Goal: Transaction & Acquisition: Purchase product/service

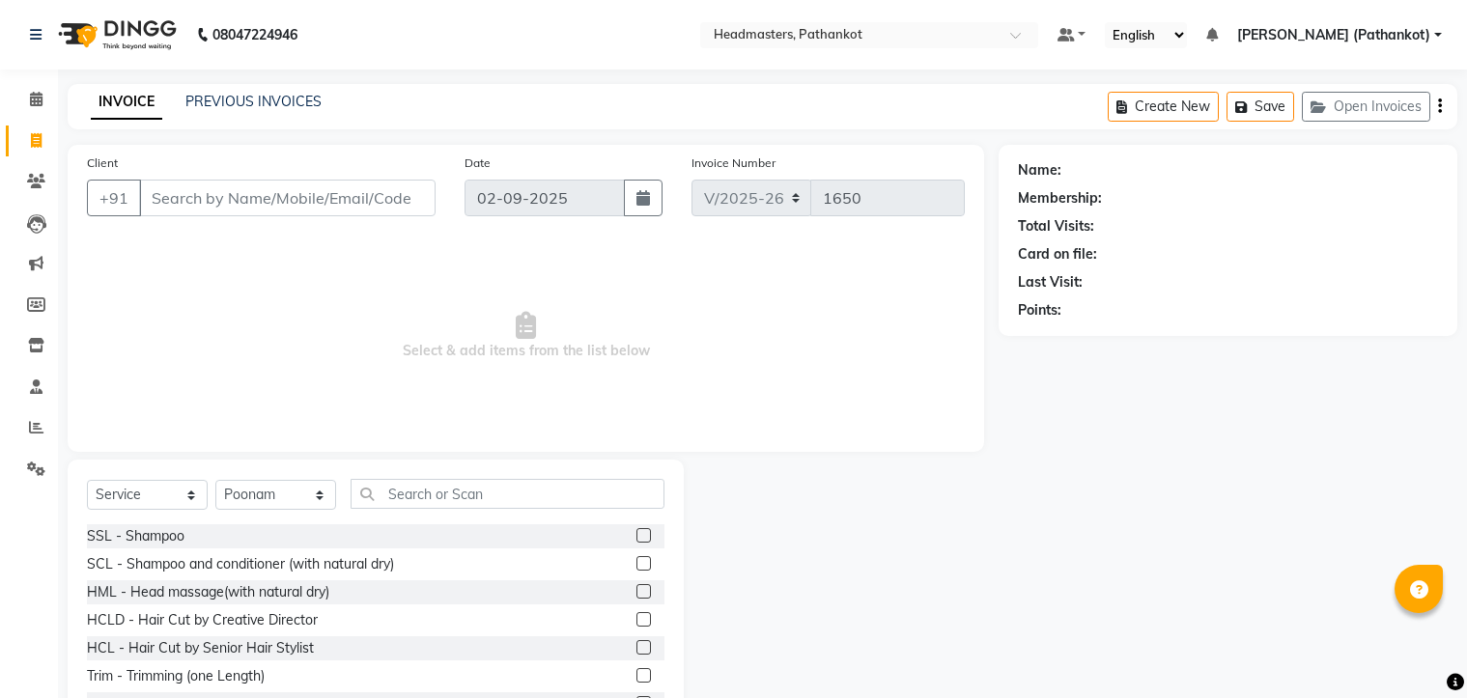
select select "service"
select select "66904"
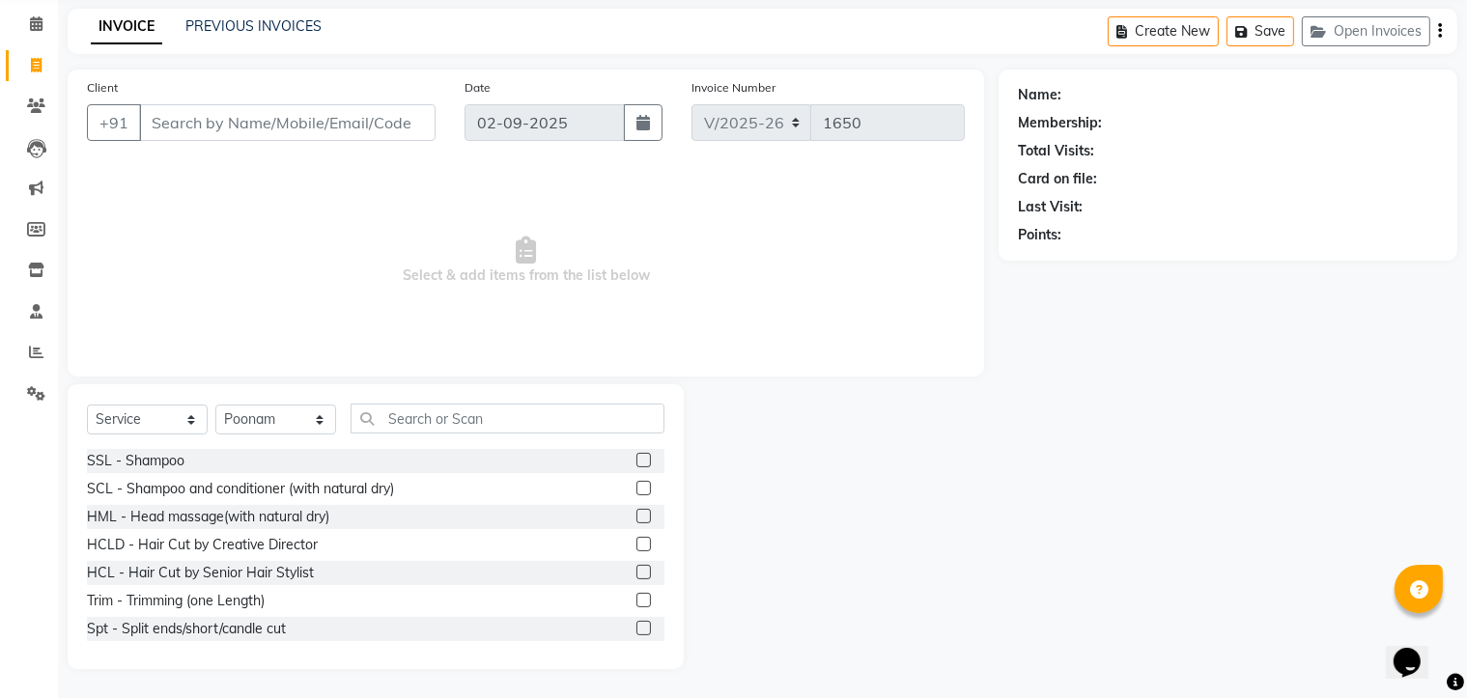
scroll to position [75, 0]
click at [234, 126] on input "Client" at bounding box center [287, 122] width 296 height 37
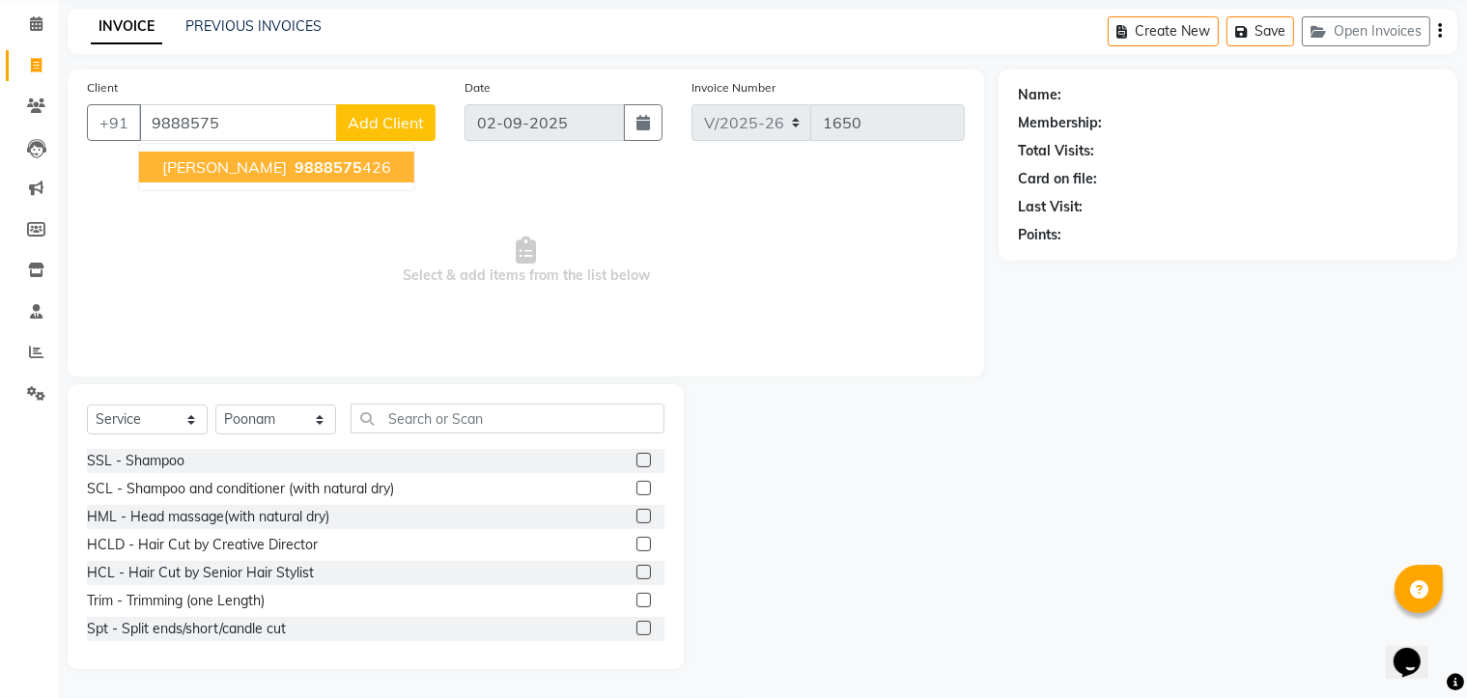
click at [294, 159] on span "9888575" at bounding box center [328, 166] width 68 height 19
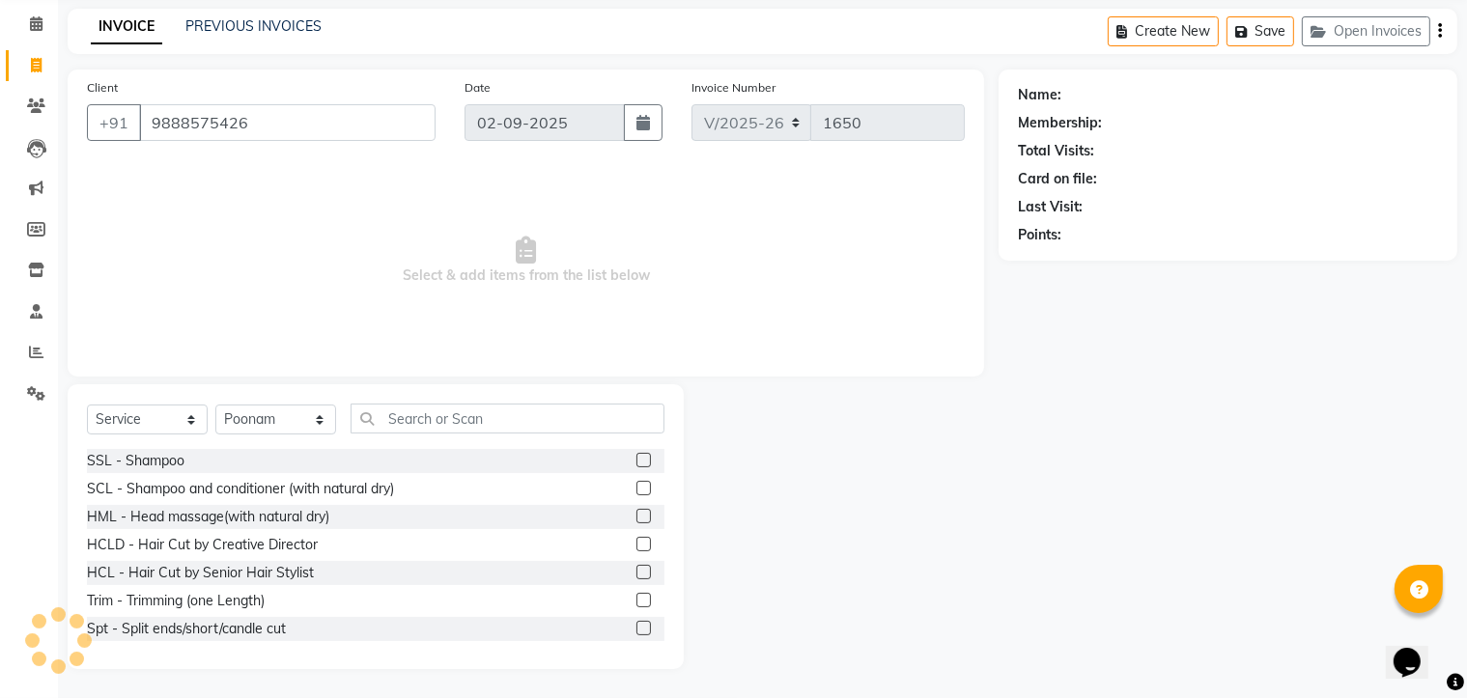
type input "9888575426"
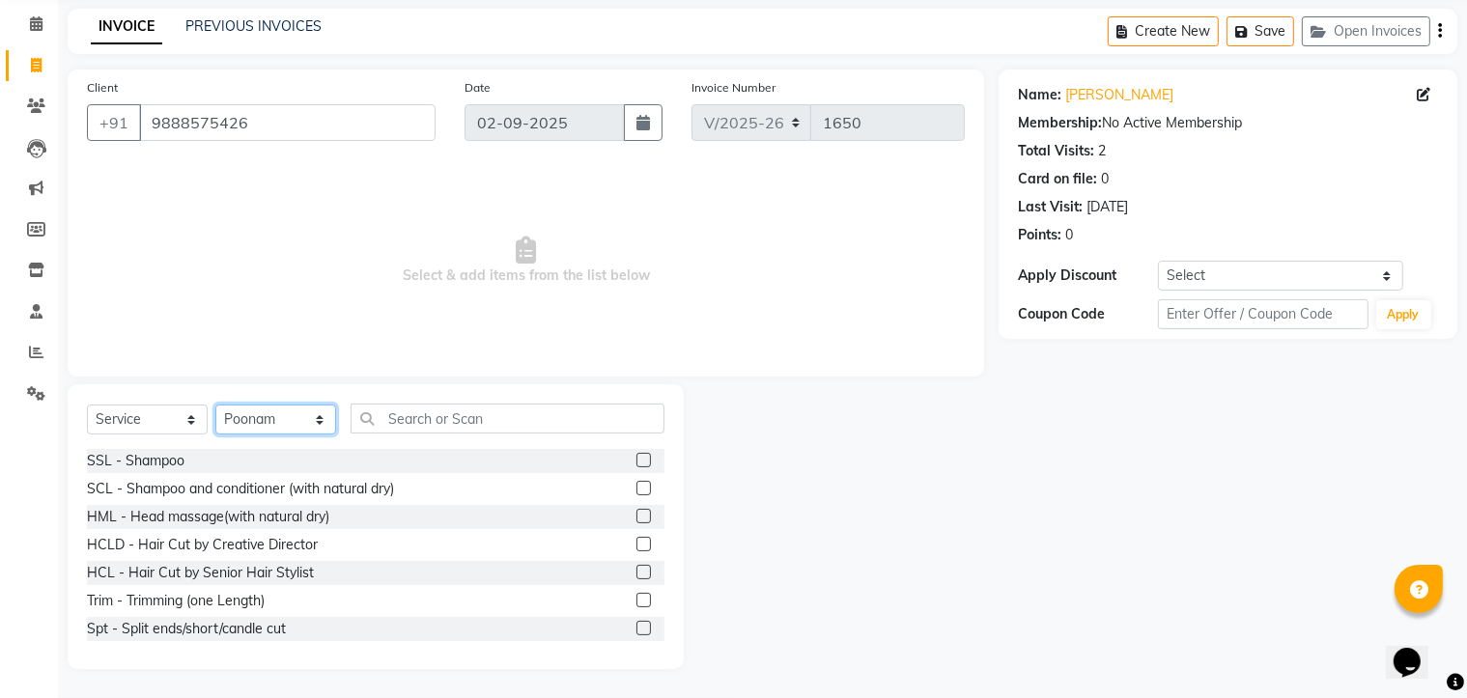
click at [300, 431] on select "Select Stylist Amir HEAD [PERSON_NAME] [PERSON_NAME] [PERSON_NAME] [PERSON_NAME…" at bounding box center [275, 420] width 121 height 30
select select "66908"
click at [215, 405] on select "Select Stylist Amir HEAD [PERSON_NAME] [PERSON_NAME] [PERSON_NAME] [PERSON_NAME…" at bounding box center [275, 420] width 121 height 30
click at [461, 422] on input "text" at bounding box center [507, 419] width 314 height 30
type input "g"
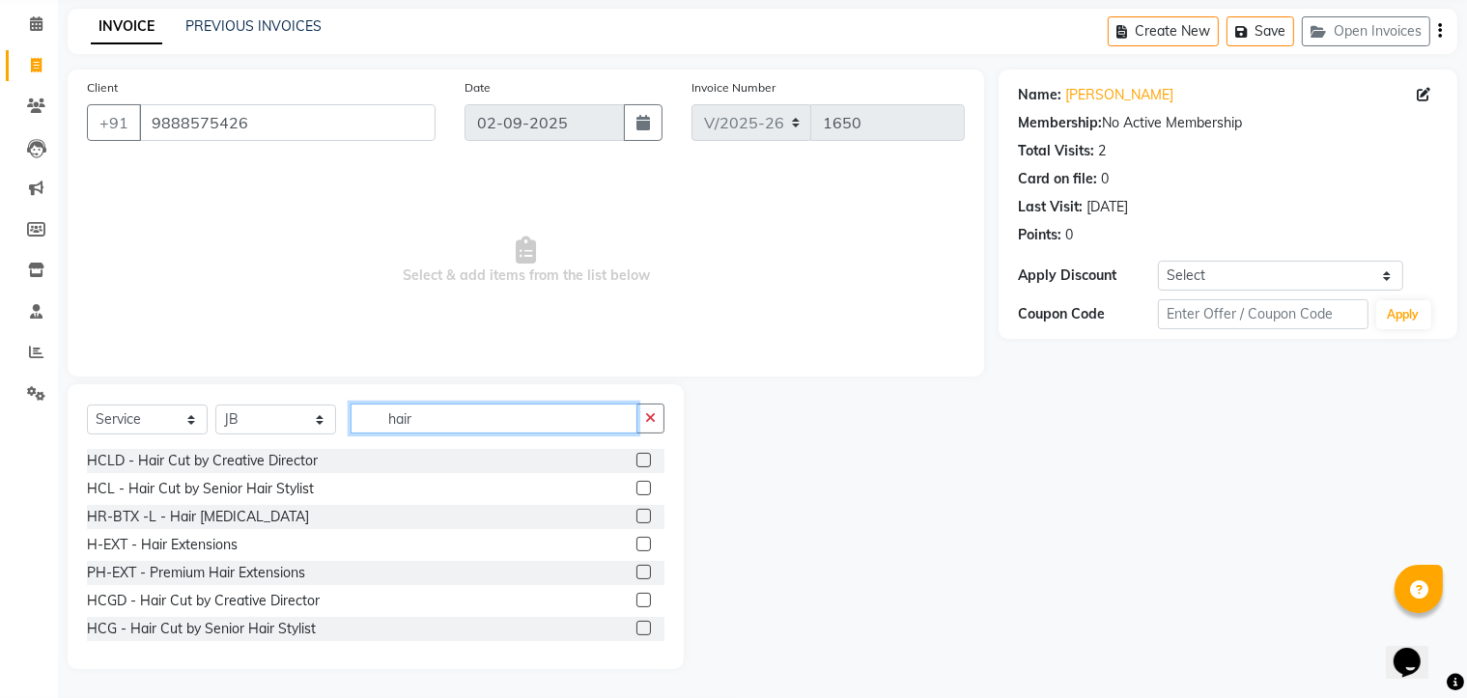
type input "hair"
click at [636, 491] on label at bounding box center [643, 488] width 14 height 14
click at [636, 491] on input "checkbox" at bounding box center [642, 489] width 13 height 13
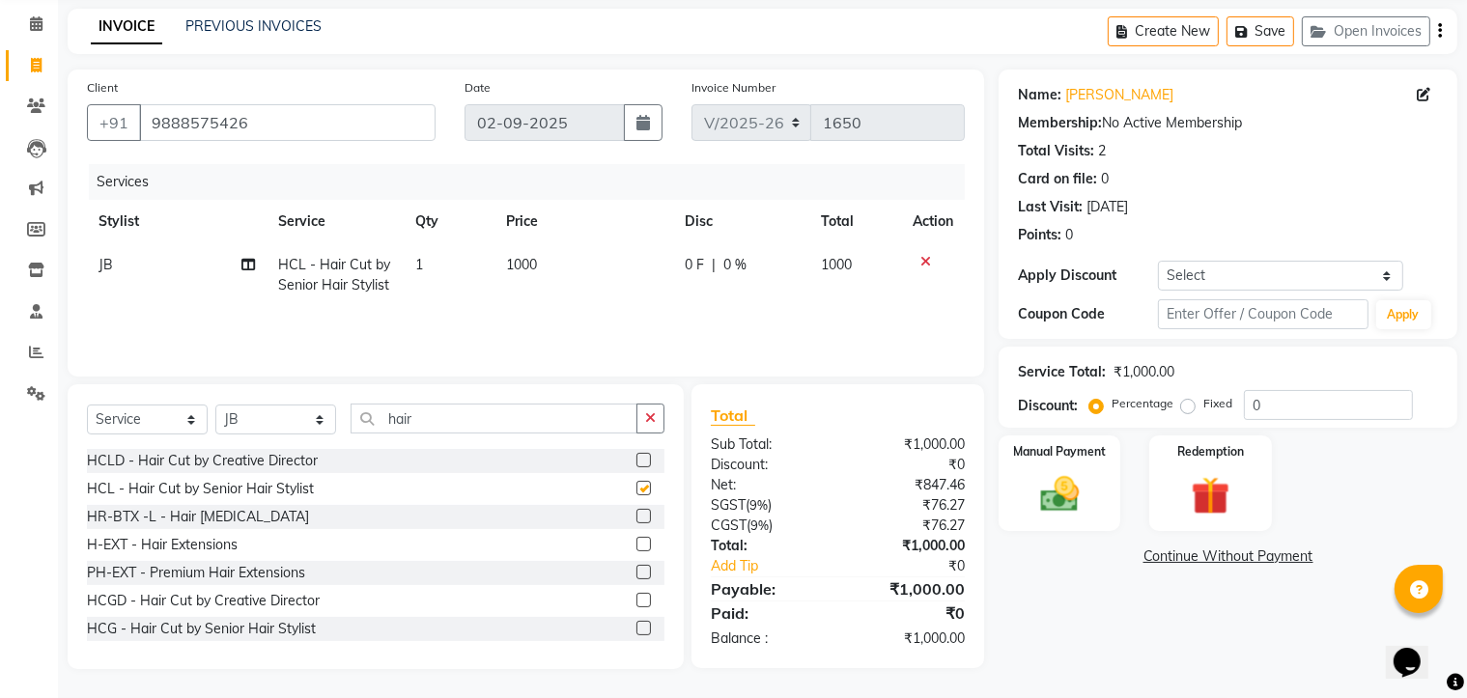
checkbox input "false"
click at [636, 458] on label at bounding box center [643, 460] width 14 height 14
click at [636, 458] on input "checkbox" at bounding box center [642, 461] width 13 height 13
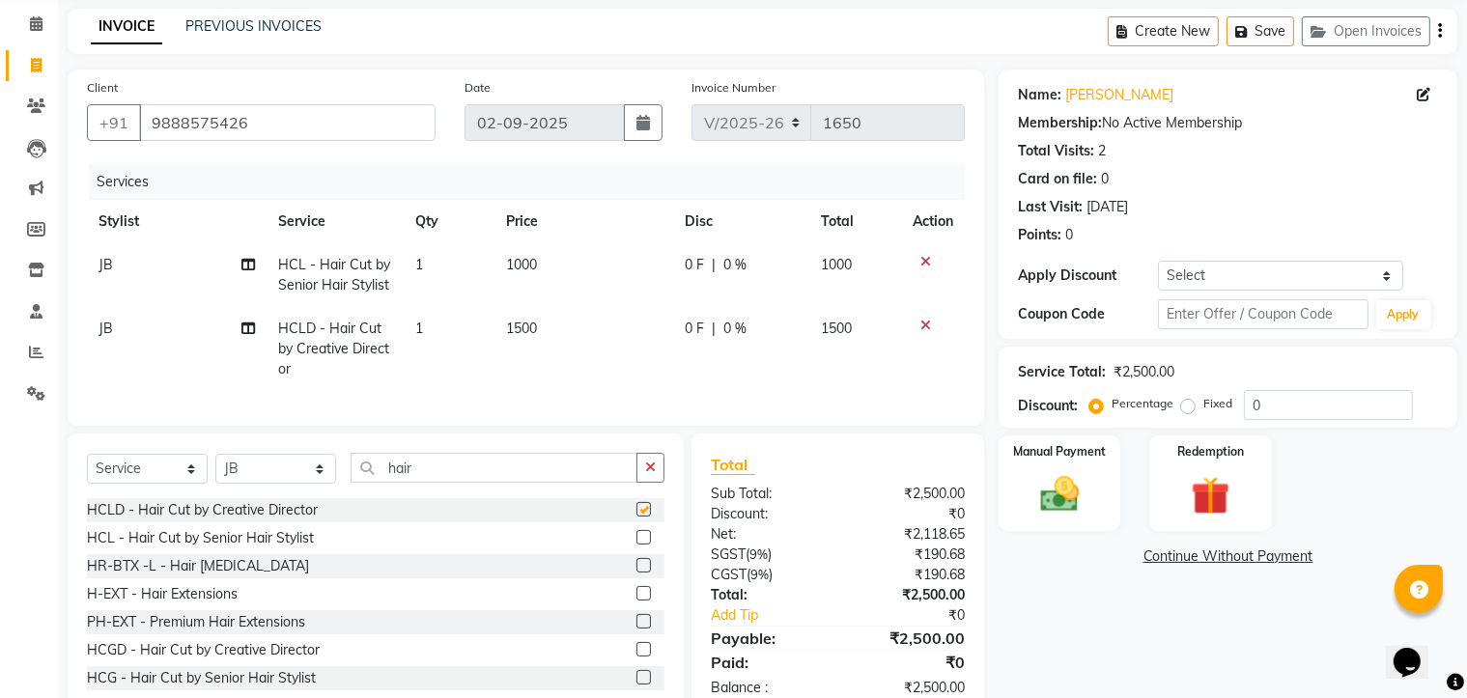
checkbox input "false"
click at [927, 326] on icon at bounding box center [925, 326] width 11 height 14
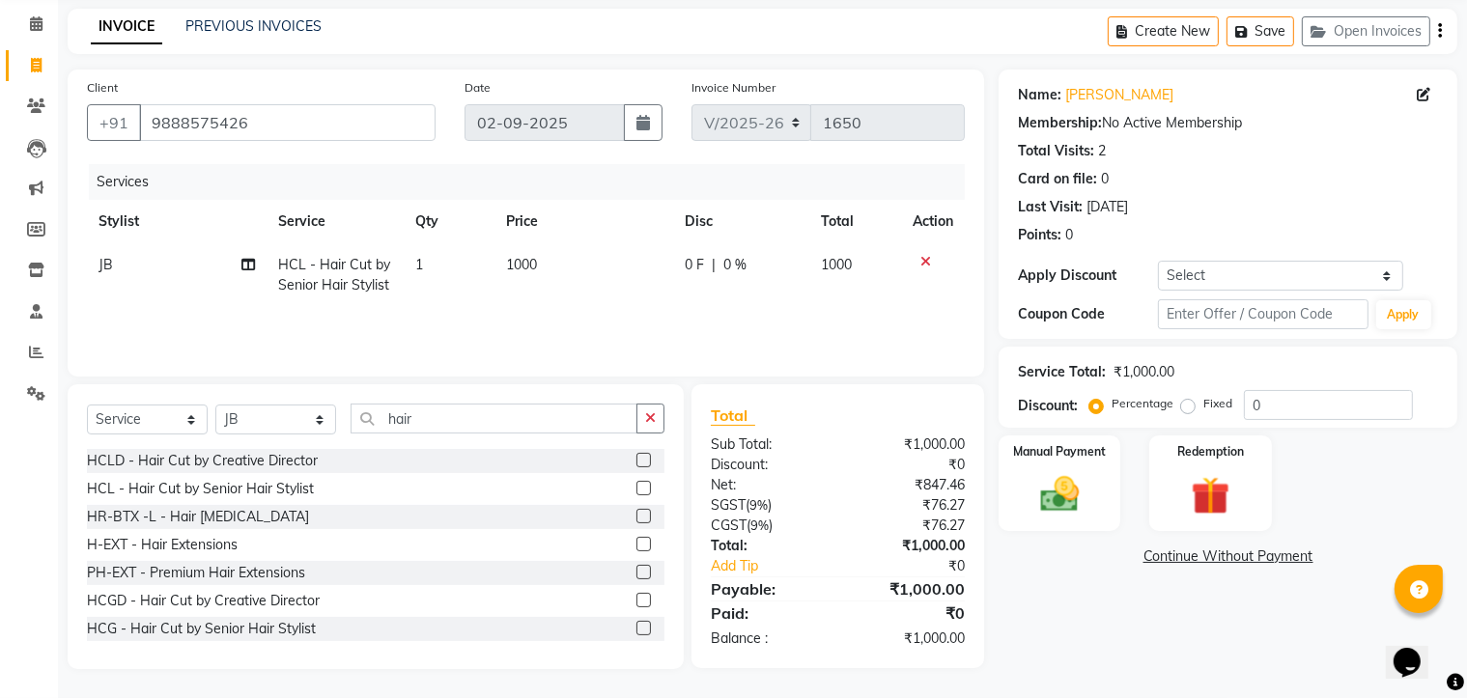
click at [920, 260] on icon at bounding box center [925, 262] width 11 height 14
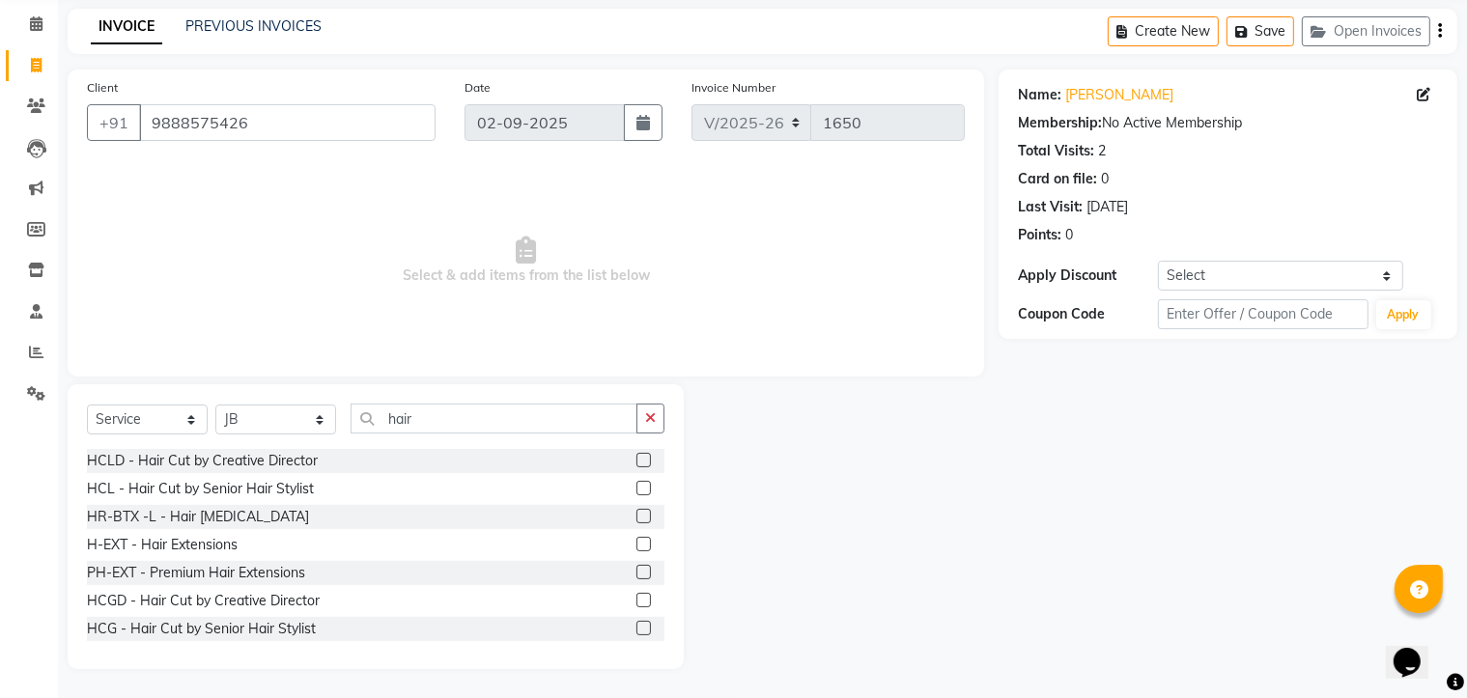
click at [636, 630] on label at bounding box center [643, 628] width 14 height 14
click at [636, 630] on input "checkbox" at bounding box center [642, 629] width 13 height 13
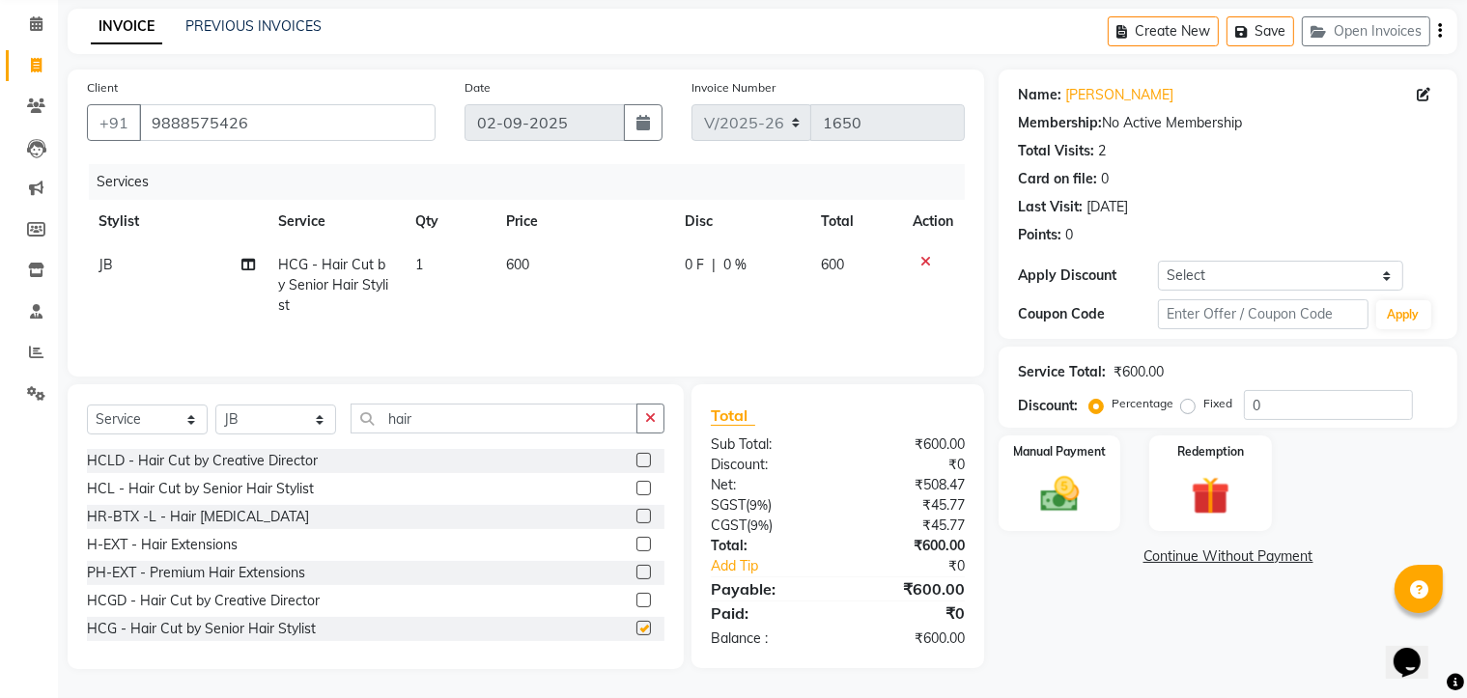
checkbox input "false"
click at [530, 275] on td "600" at bounding box center [583, 285] width 179 height 84
select select "66908"
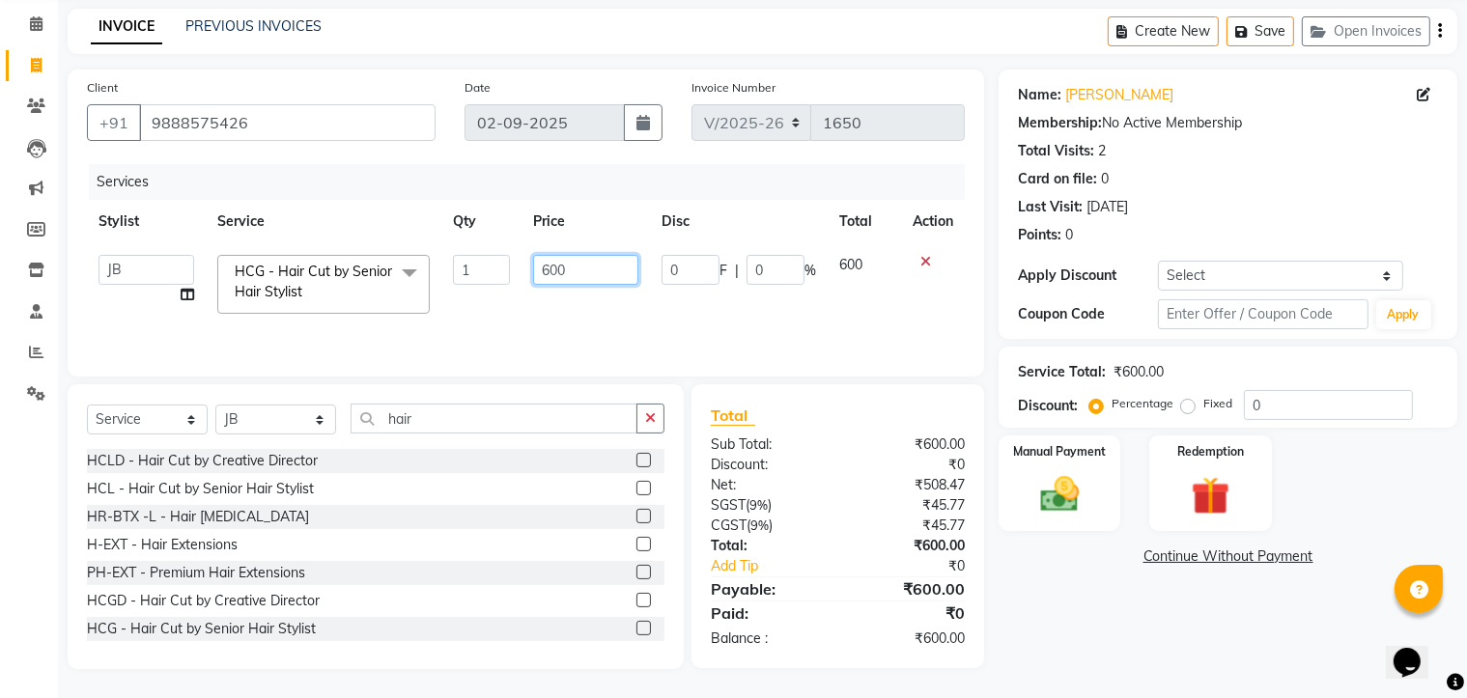
click at [568, 268] on input "600" at bounding box center [586, 270] width 106 height 30
type input "6"
type input "300"
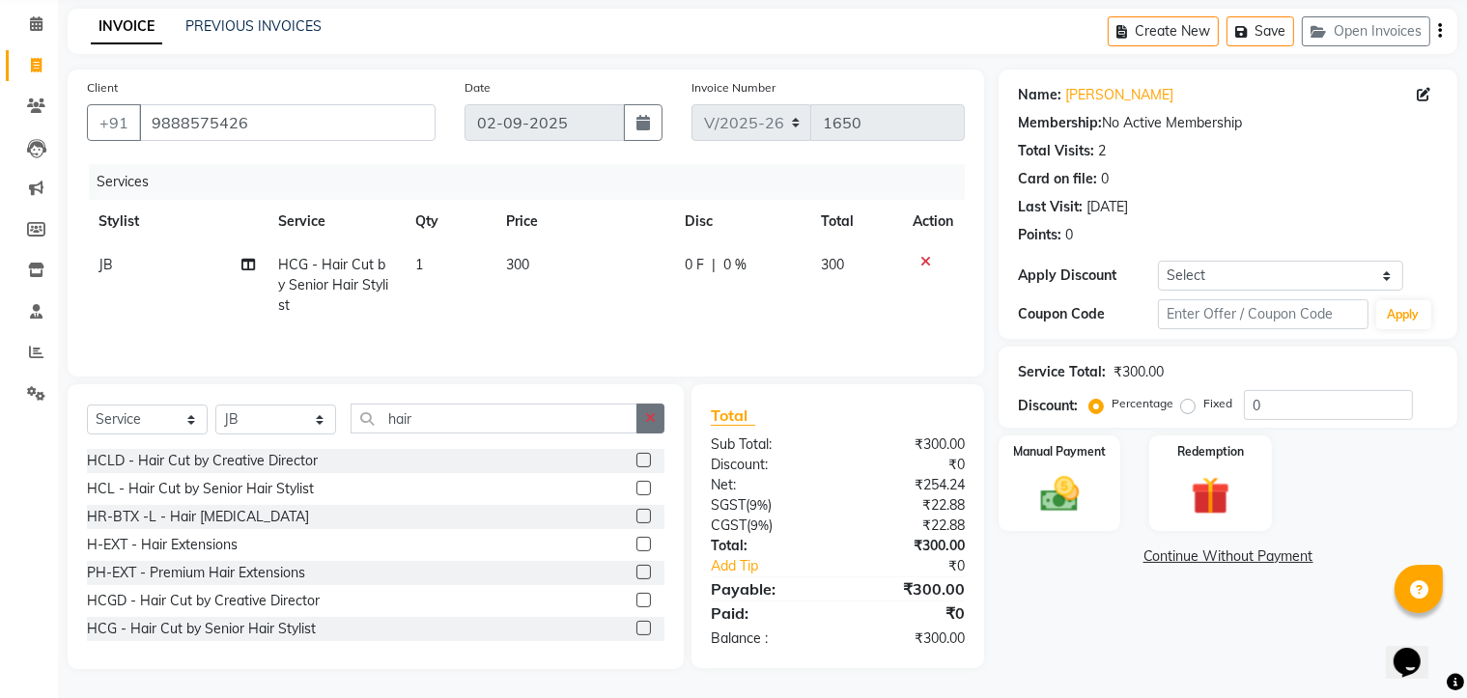
click at [653, 416] on icon "button" at bounding box center [650, 418] width 11 height 14
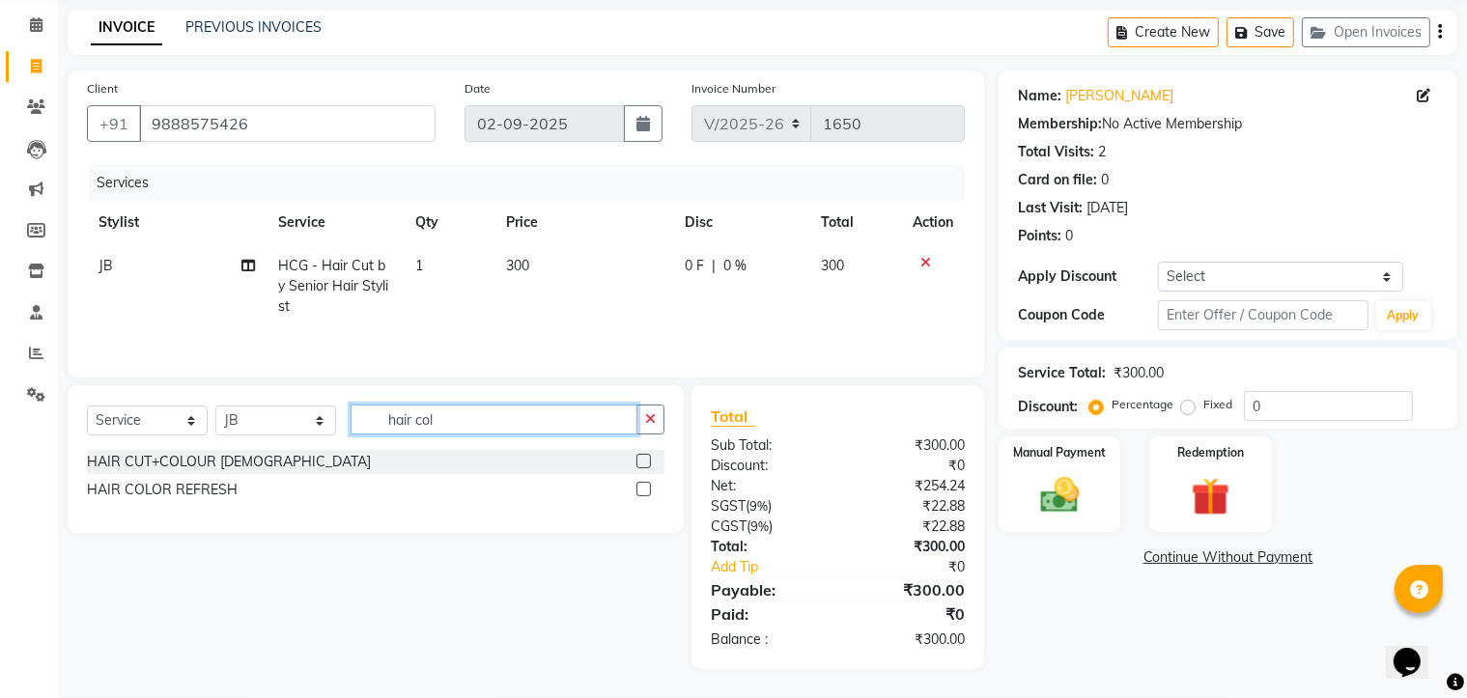
type input "hair col"
click at [639, 492] on label at bounding box center [643, 489] width 14 height 14
click at [639, 492] on input "checkbox" at bounding box center [642, 490] width 13 height 13
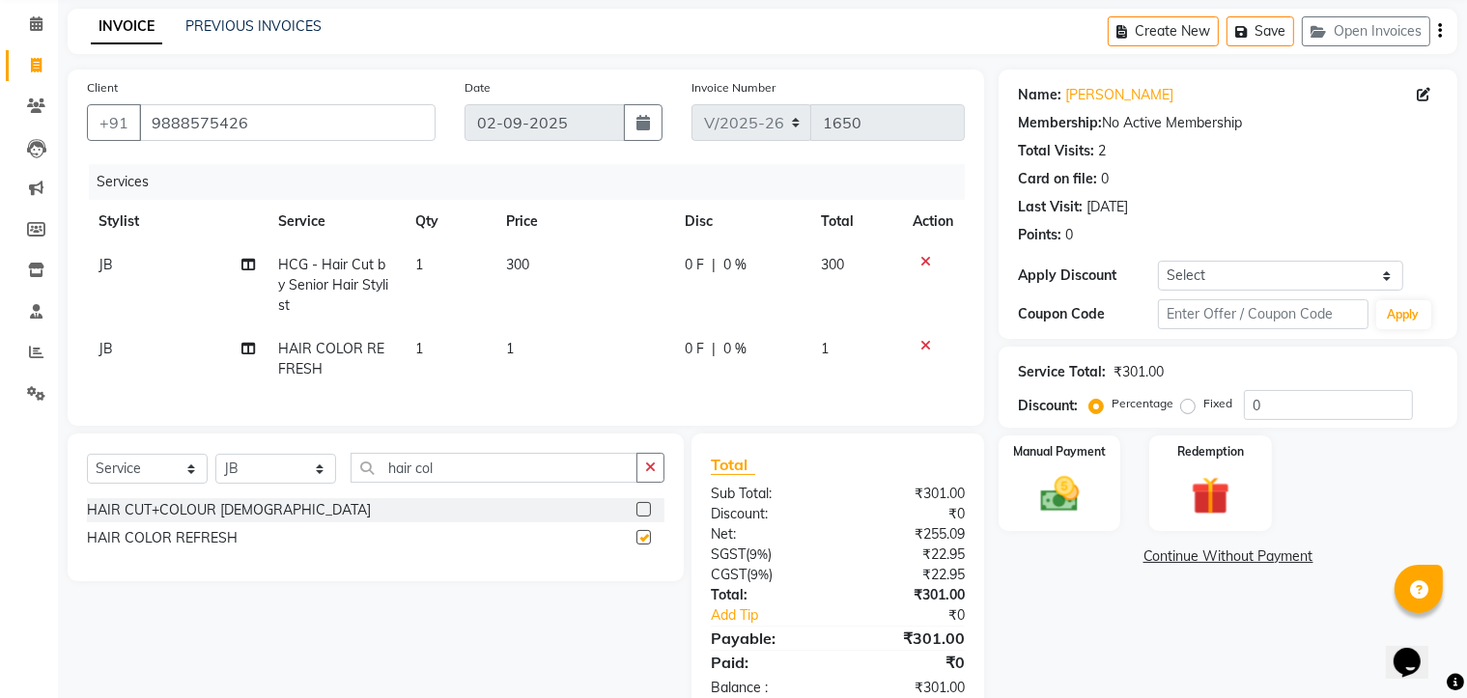
checkbox input "false"
click at [567, 483] on input "hair col" at bounding box center [493, 468] width 287 height 30
type input "hair colour"
click at [648, 517] on label at bounding box center [643, 509] width 14 height 14
click at [648, 517] on input "checkbox" at bounding box center [642, 510] width 13 height 13
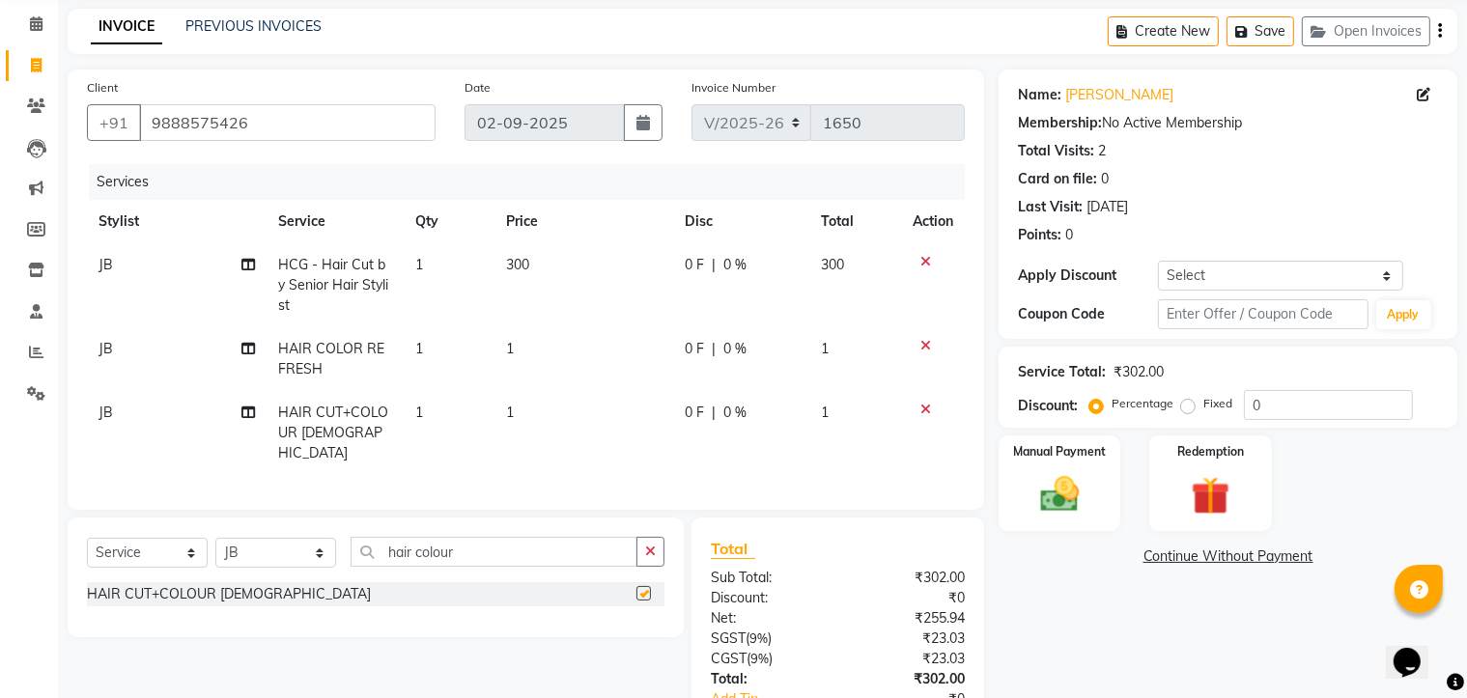
checkbox input "false"
click at [920, 410] on icon at bounding box center [925, 410] width 11 height 14
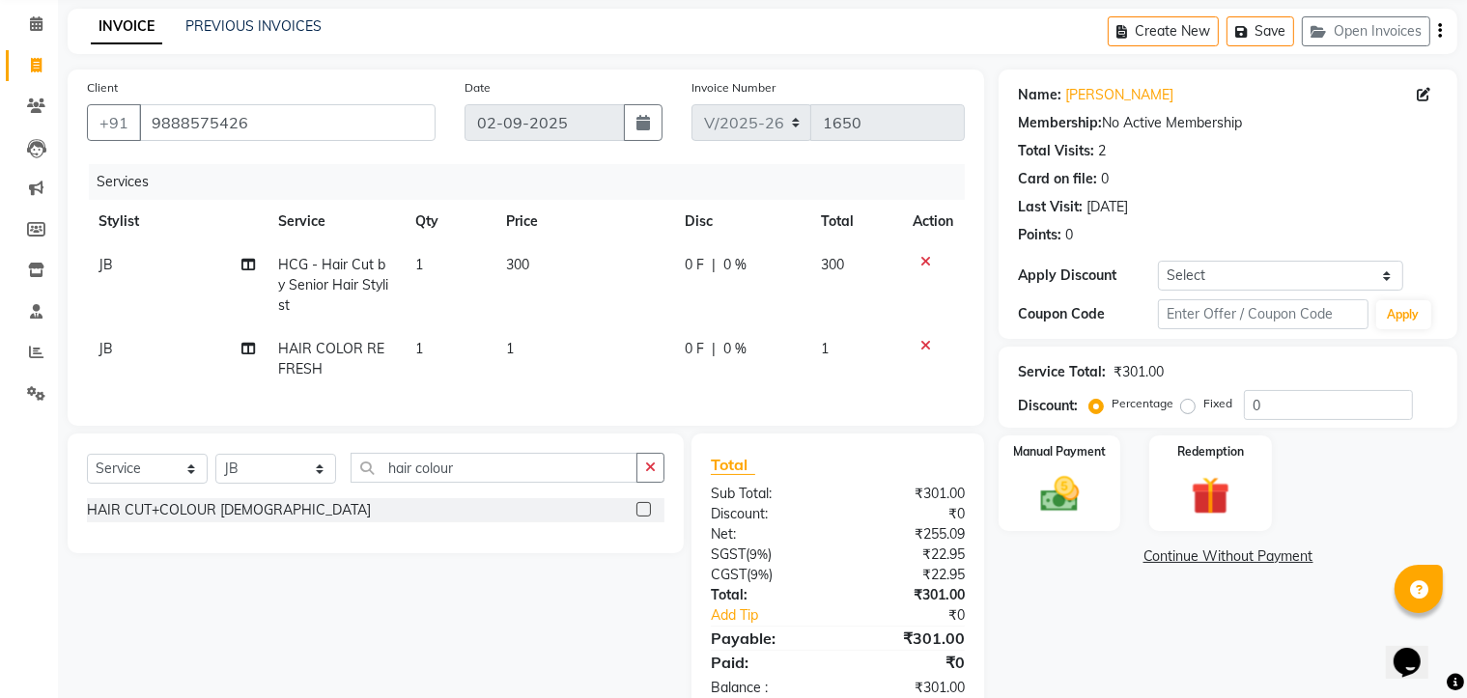
click at [555, 349] on td "1" at bounding box center [583, 359] width 179 height 64
select select "66908"
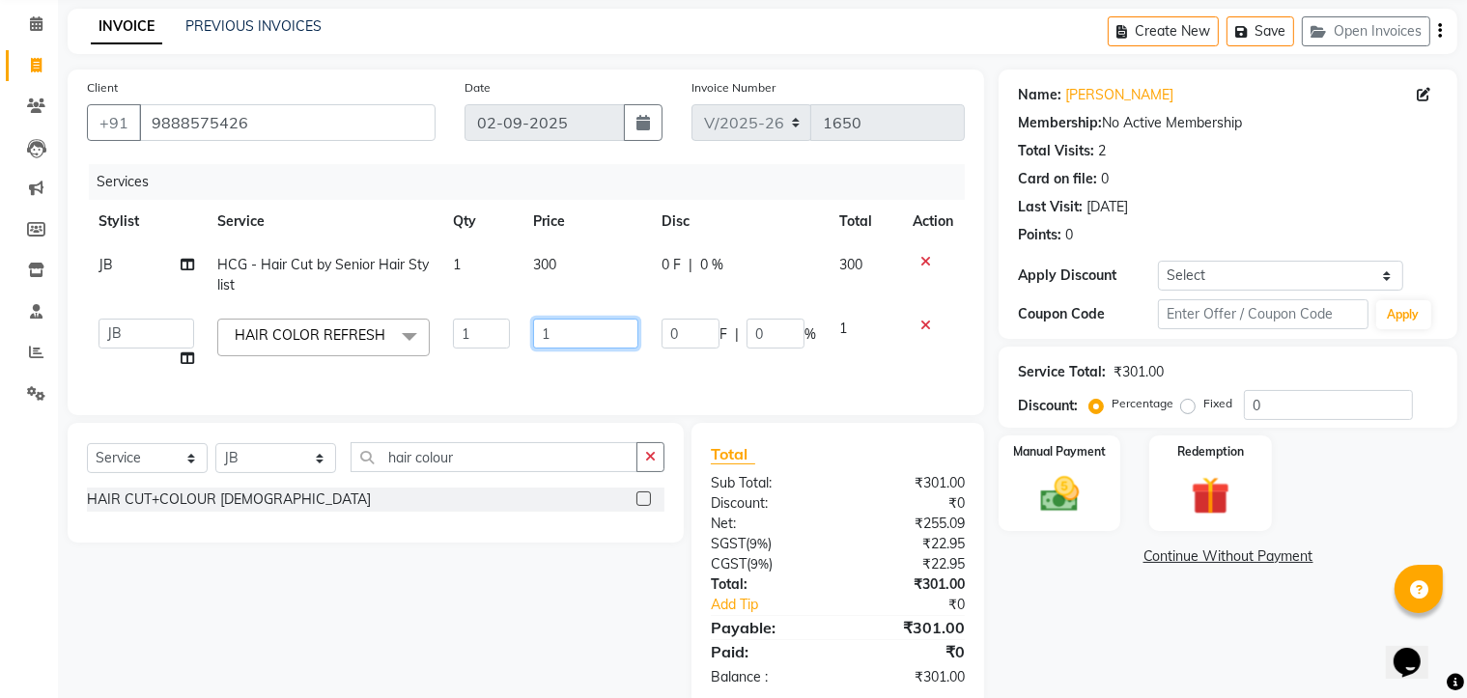
click at [618, 340] on input "1" at bounding box center [586, 334] width 106 height 30
type input "650"
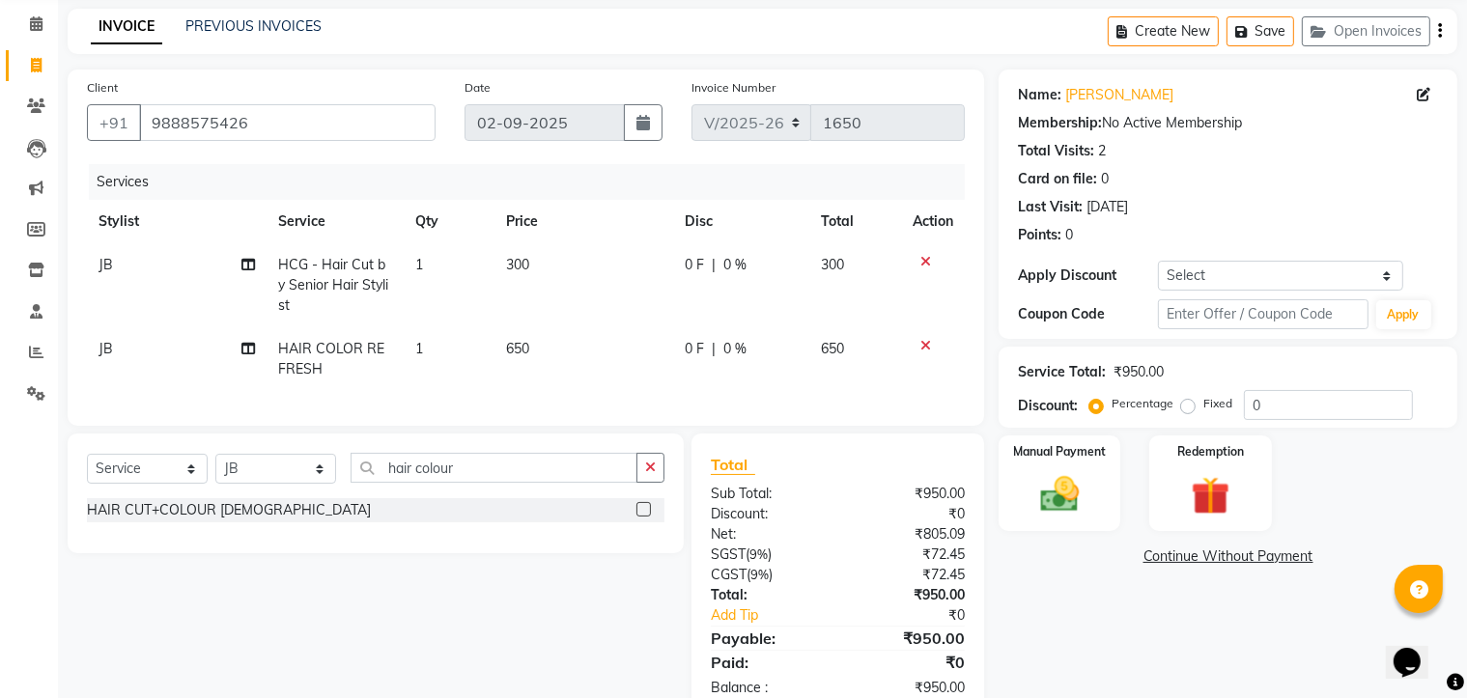
click at [514, 350] on span "650" at bounding box center [517, 348] width 23 height 17
select select "66908"
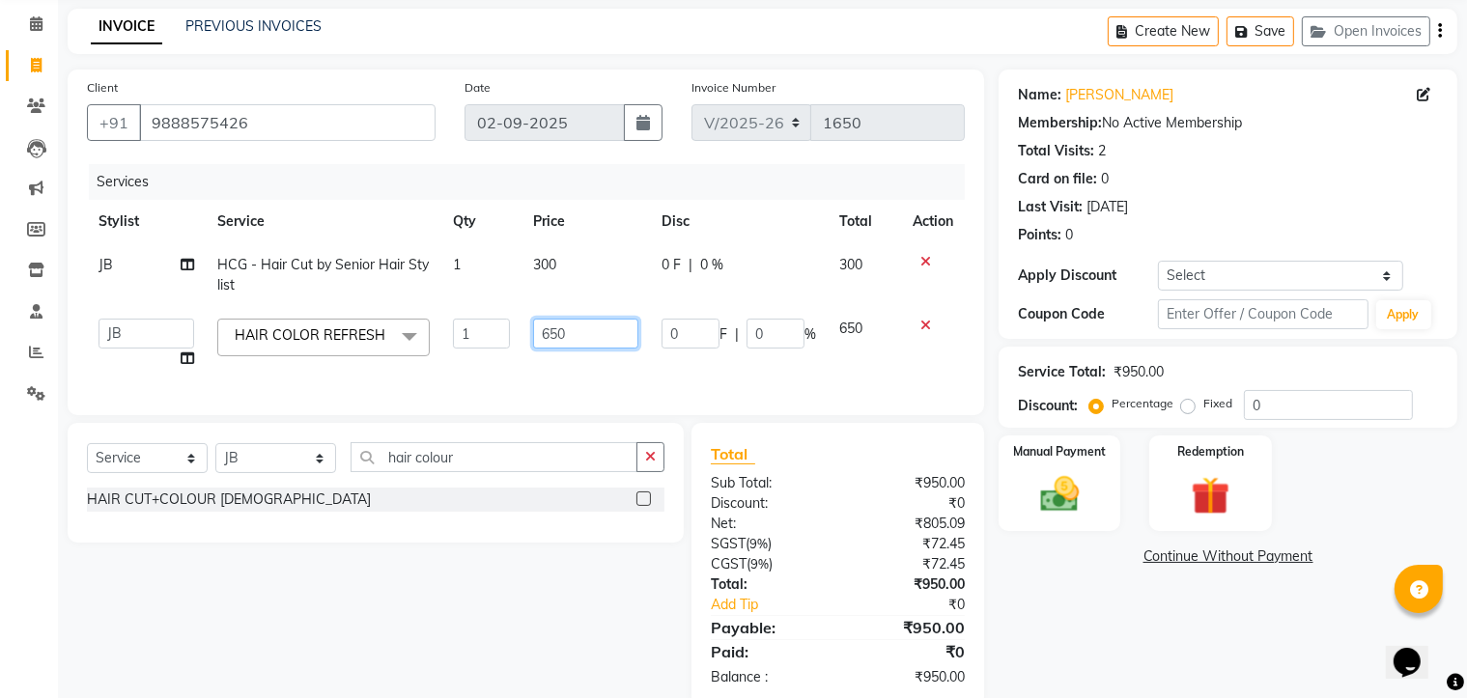
click at [579, 333] on input "650" at bounding box center [586, 334] width 106 height 30
type input "6"
type input "550"
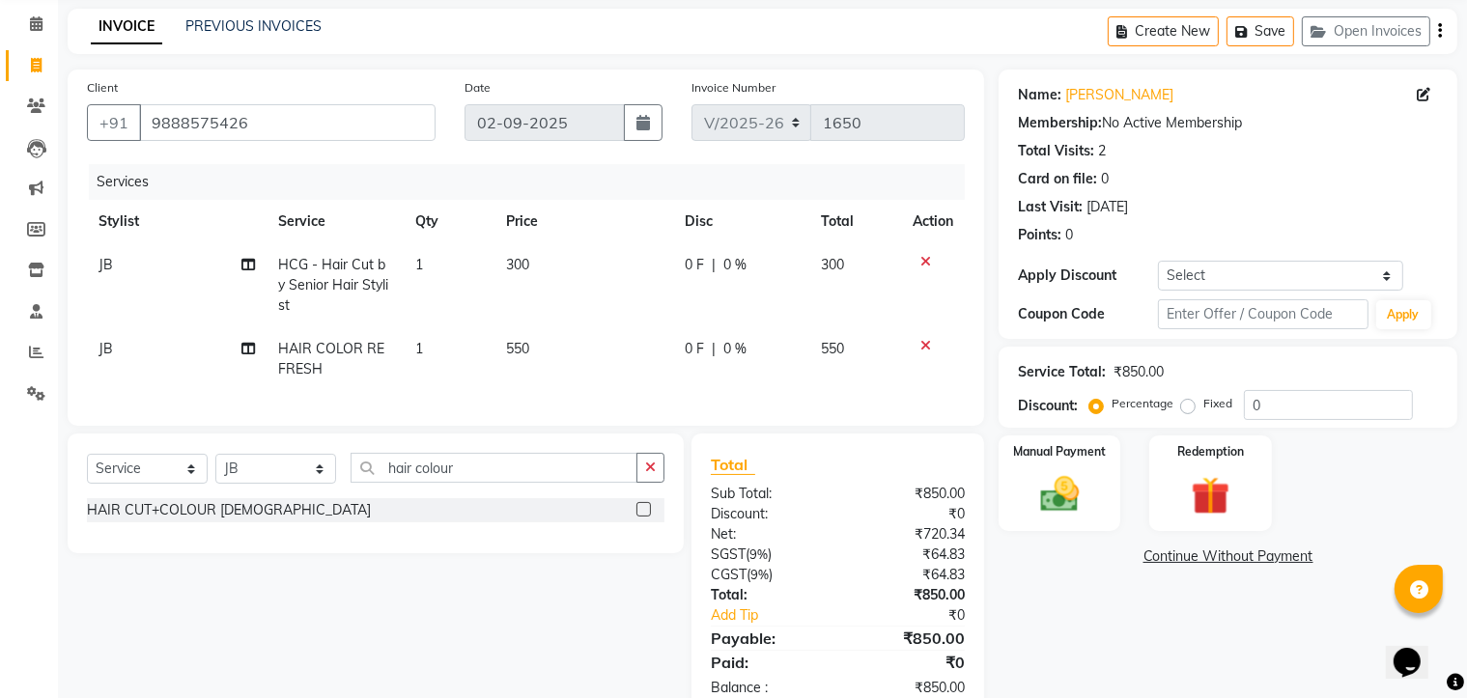
click at [529, 342] on span "550" at bounding box center [517, 348] width 23 height 17
select select "66908"
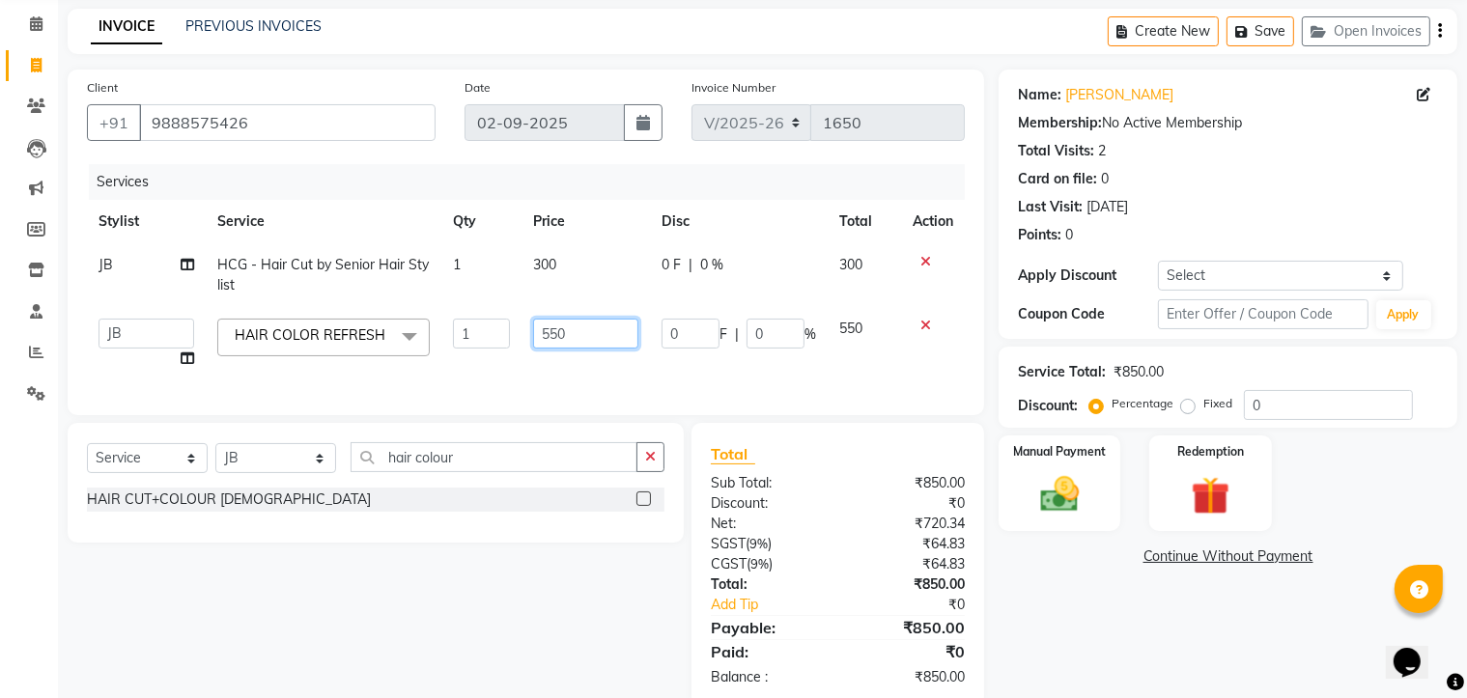
click at [547, 333] on input "550" at bounding box center [586, 334] width 106 height 30
type input "450"
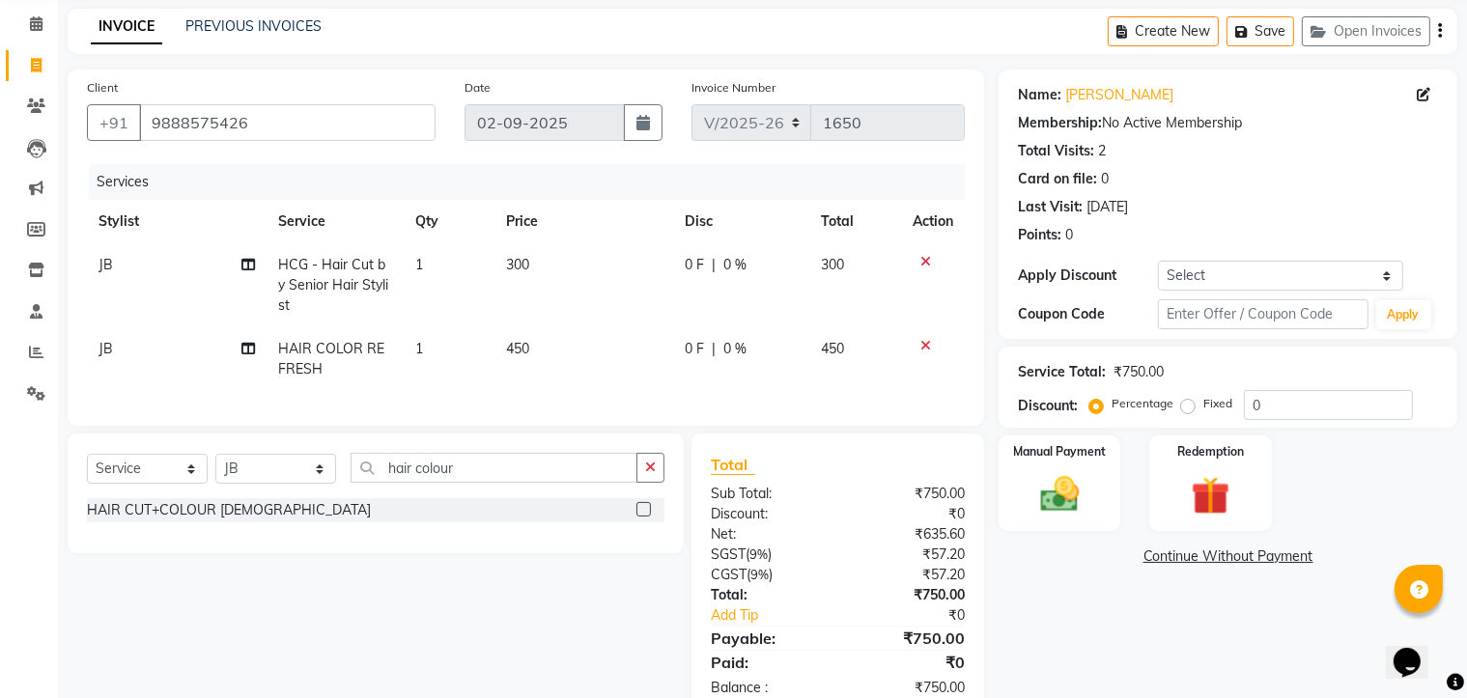
click at [680, 315] on tbody "JB HCG - Hair Cut by Senior Hair Stylist 1 300 0 F | 0 % 300 JB HAIR COLOR REFR…" at bounding box center [526, 317] width 878 height 148
click at [1071, 481] on img at bounding box center [1059, 495] width 65 height 46
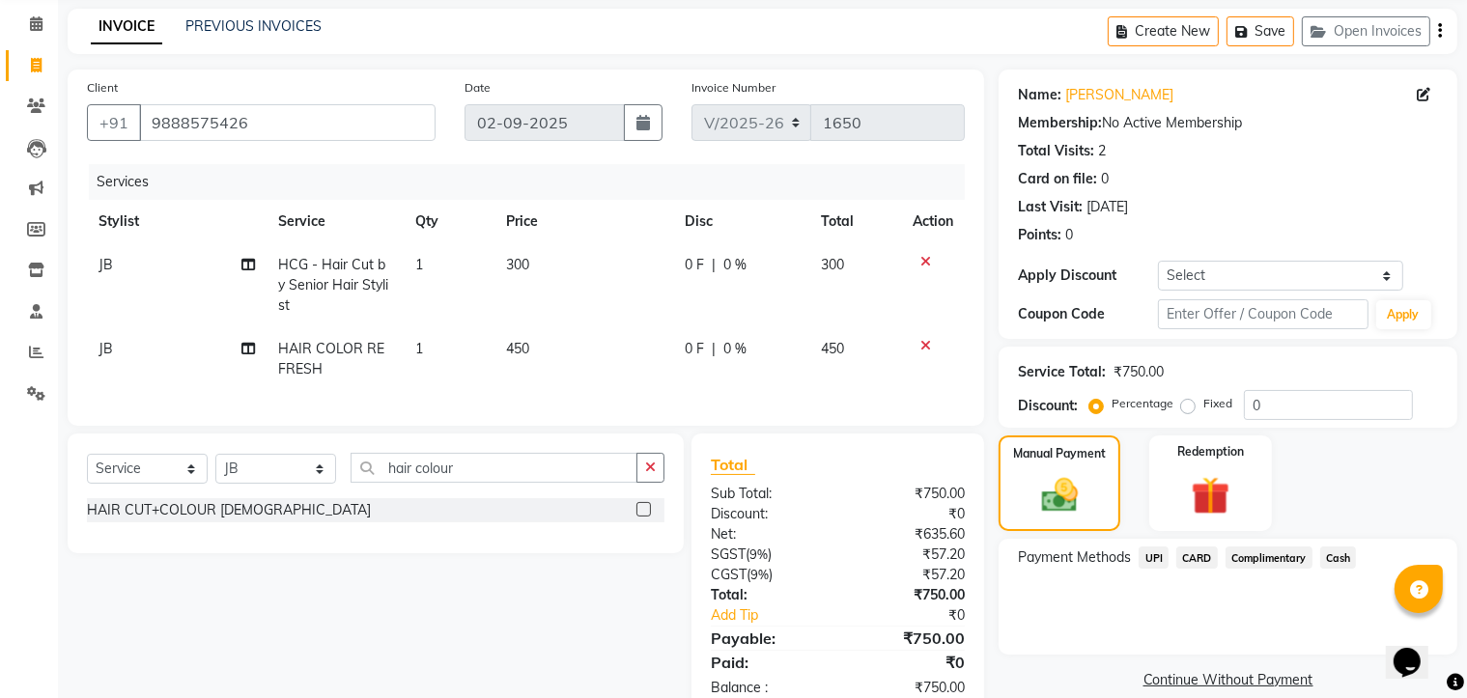
click at [1344, 553] on span "Cash" at bounding box center [1338, 557] width 37 height 22
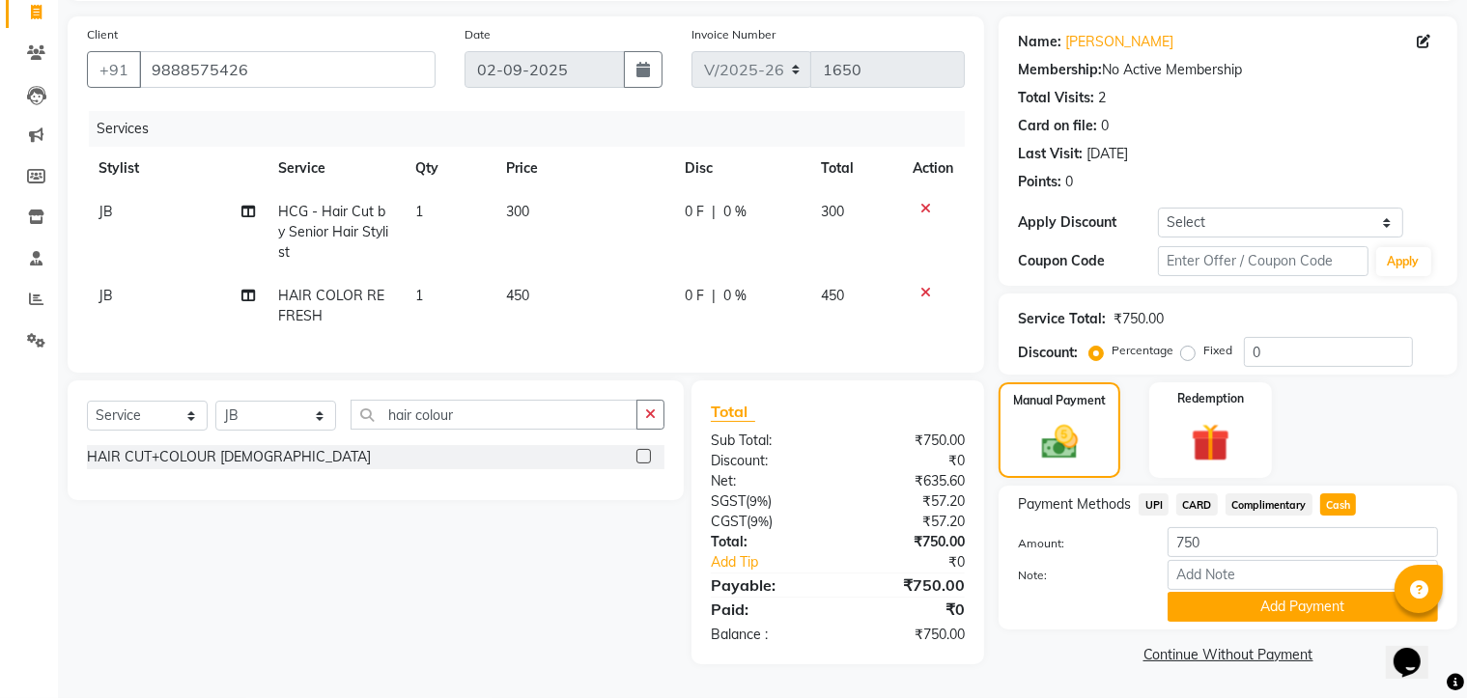
scroll to position [140, 0]
click at [1262, 599] on button "Add Payment" at bounding box center [1302, 607] width 270 height 30
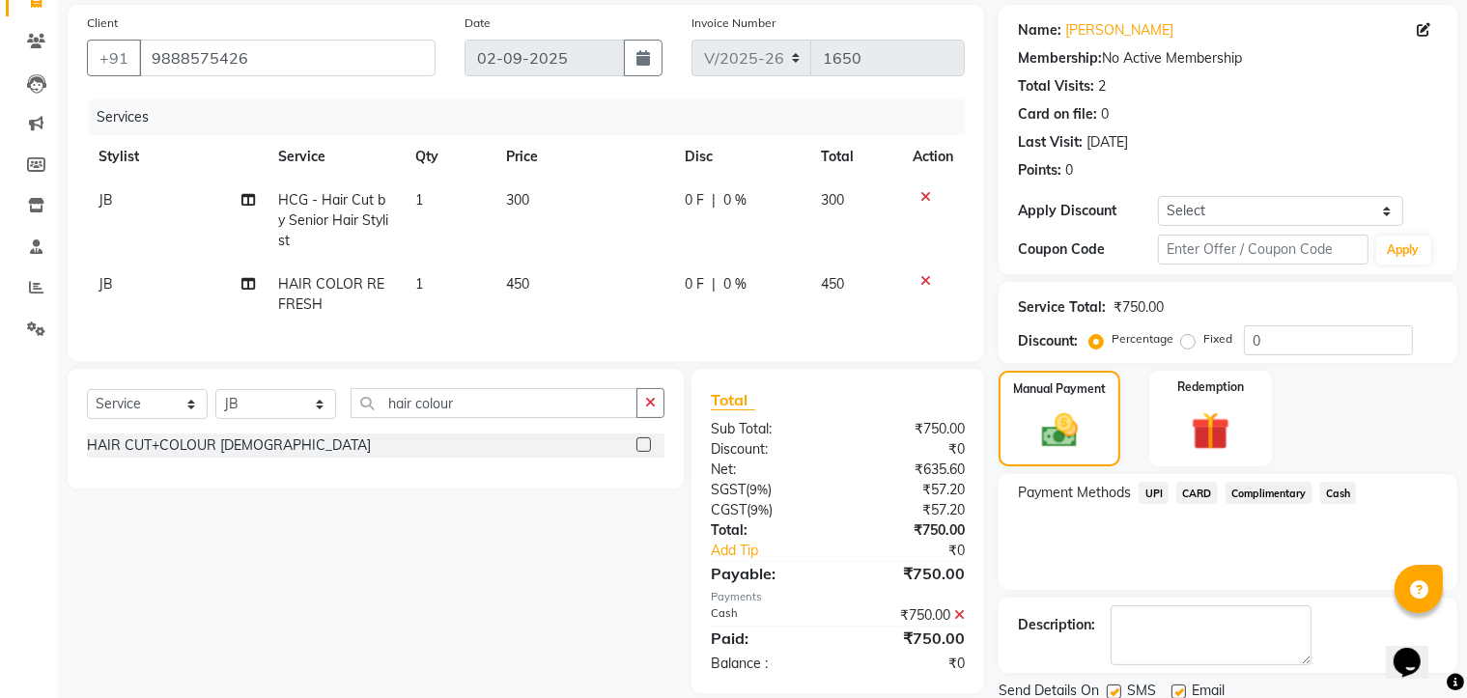
scroll to position [209, 0]
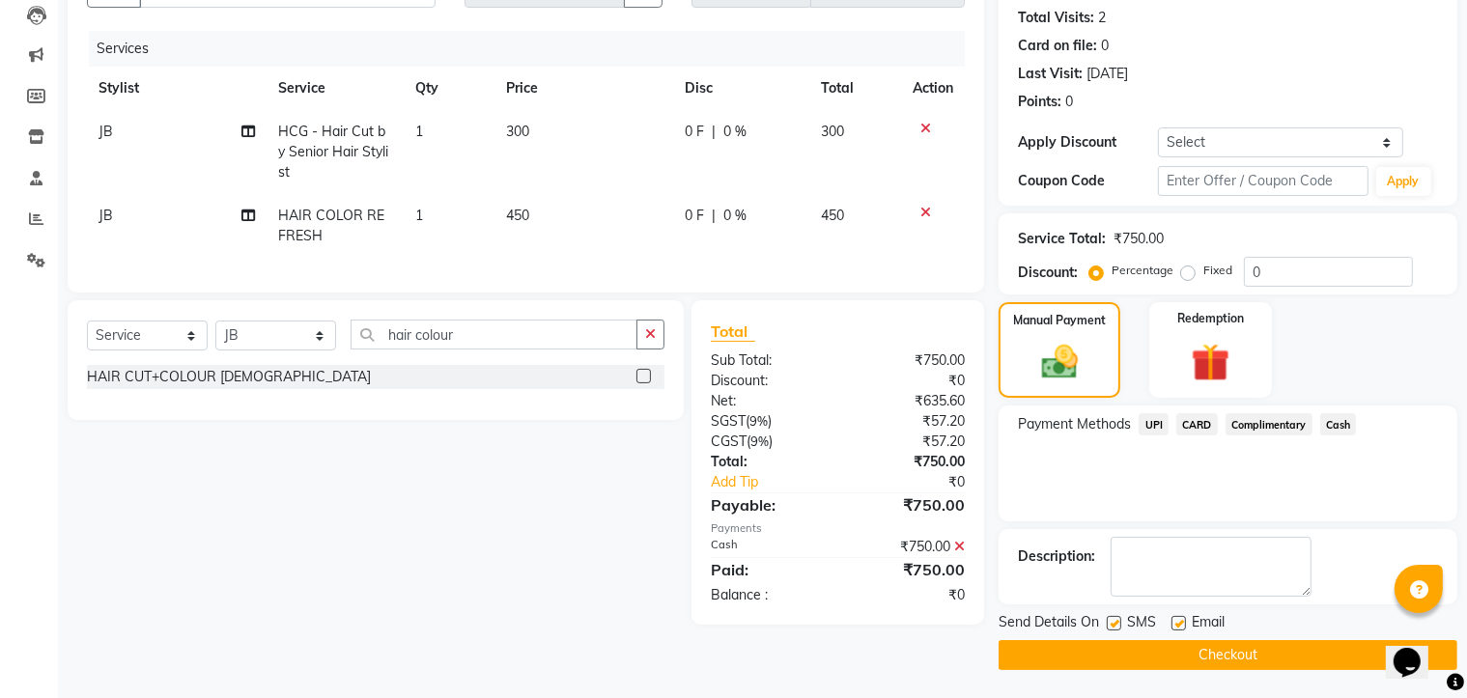
click at [1185, 649] on button "Checkout" at bounding box center [1227, 655] width 459 height 30
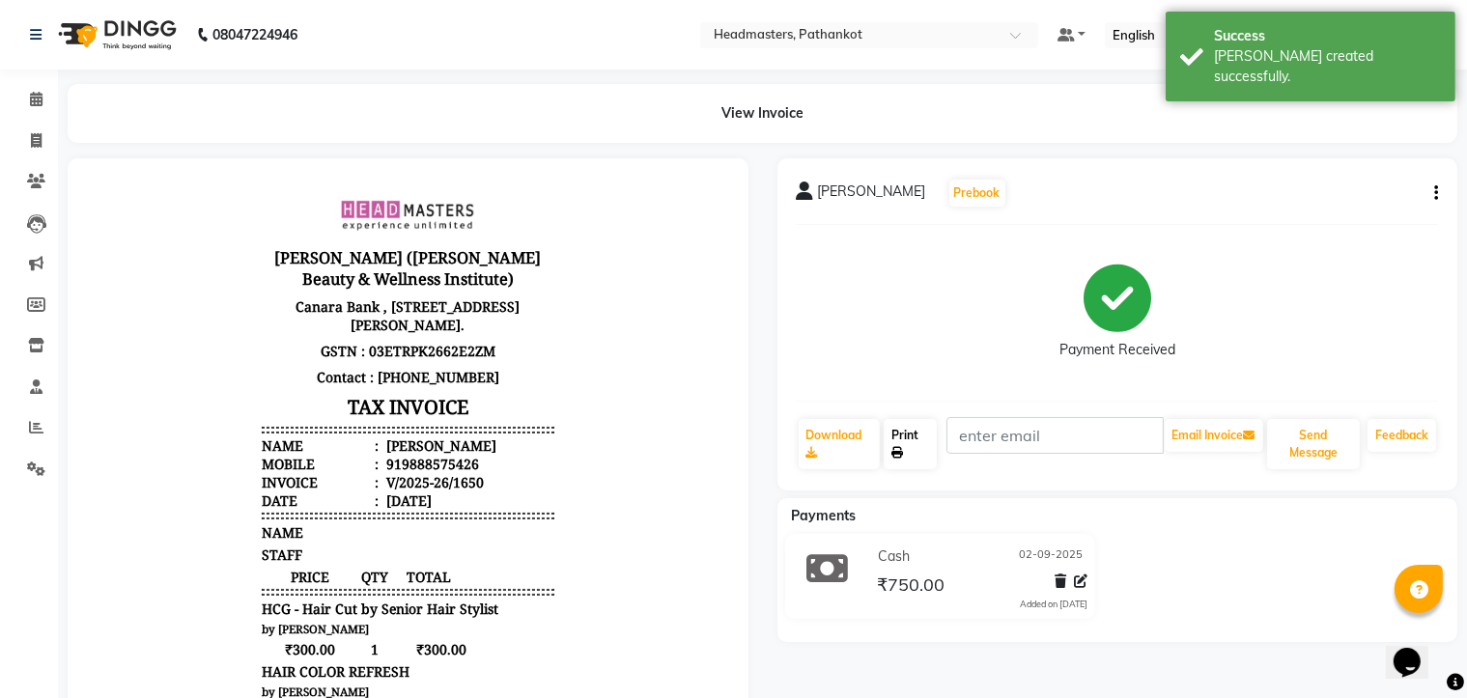
click at [923, 456] on link "Print" at bounding box center [909, 444] width 53 height 50
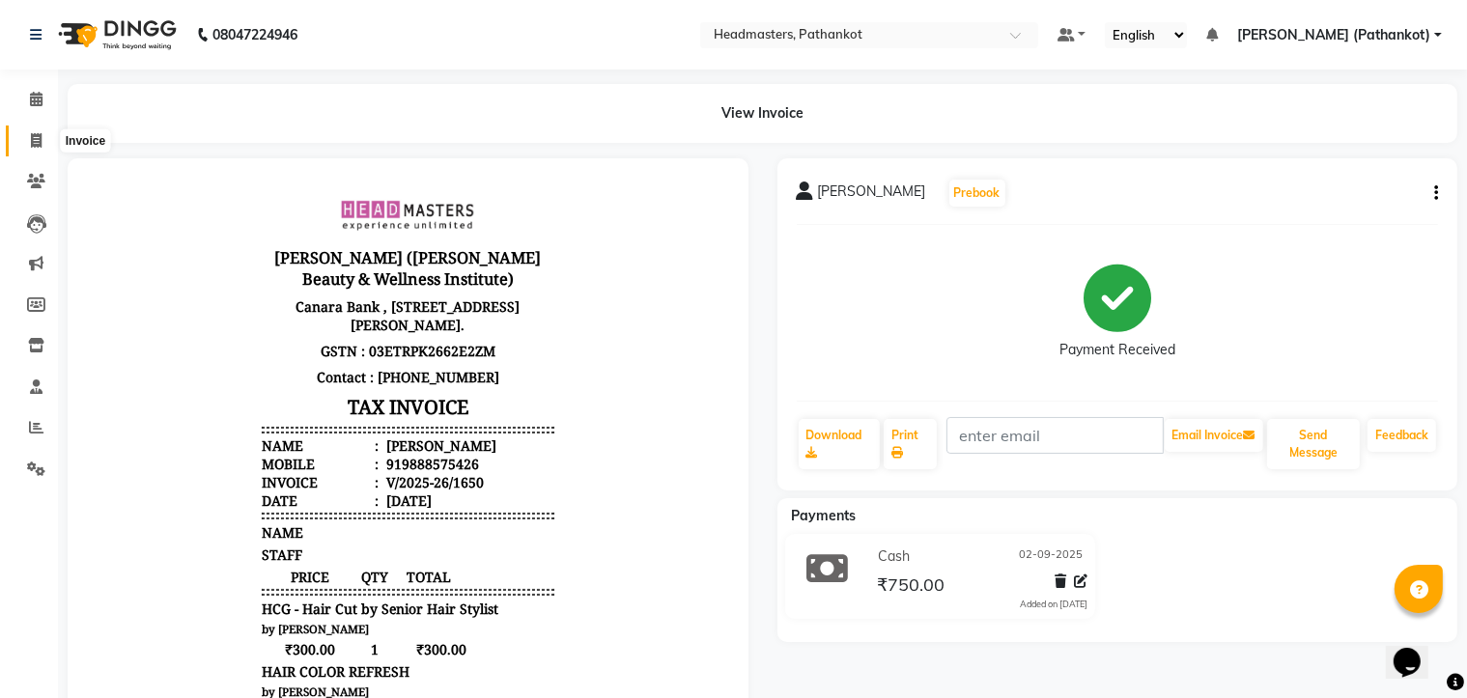
drag, startPoint x: 23, startPoint y: 133, endPoint x: 49, endPoint y: 141, distance: 27.2
click at [24, 133] on span at bounding box center [36, 141] width 34 height 22
select select "service"
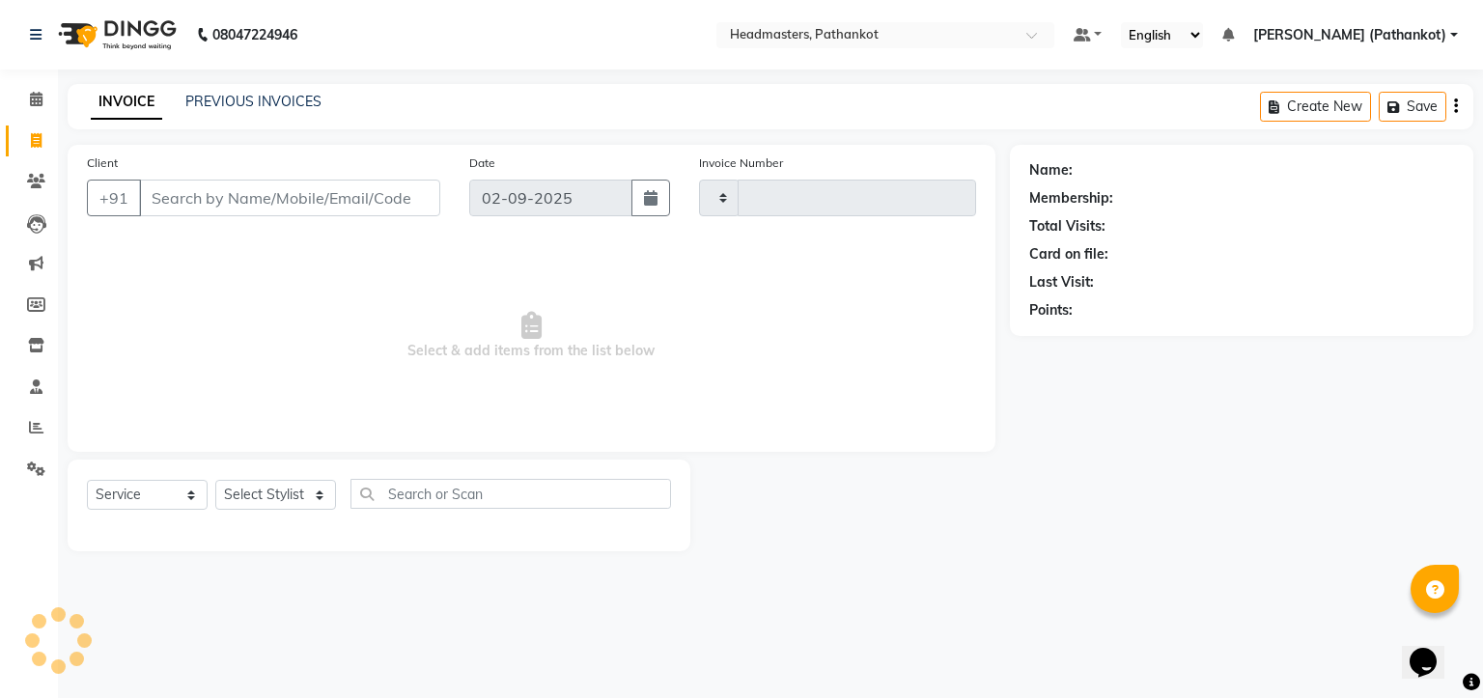
type input "1651"
select select "7530"
click at [289, 195] on input "Client" at bounding box center [289, 198] width 301 height 37
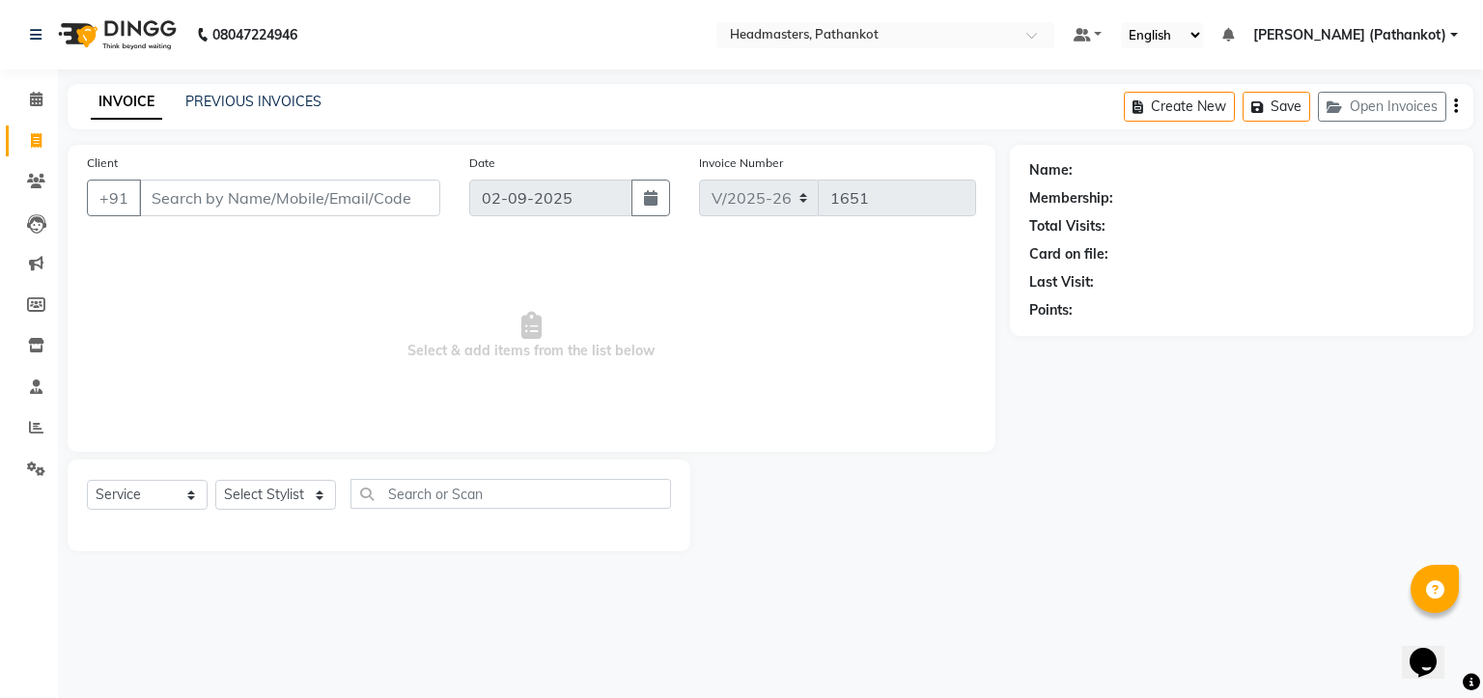
select select "66904"
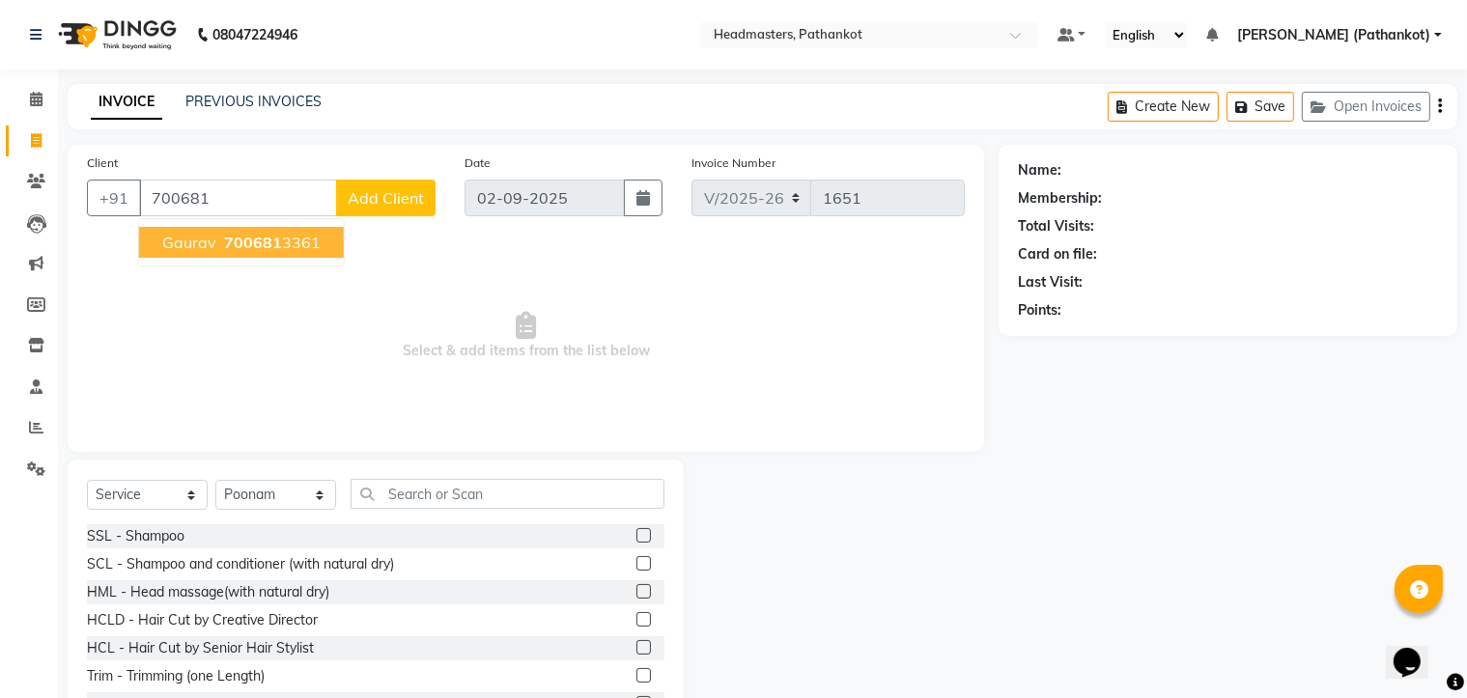
click at [285, 240] on ngb-highlight "700681 3361" at bounding box center [270, 242] width 100 height 19
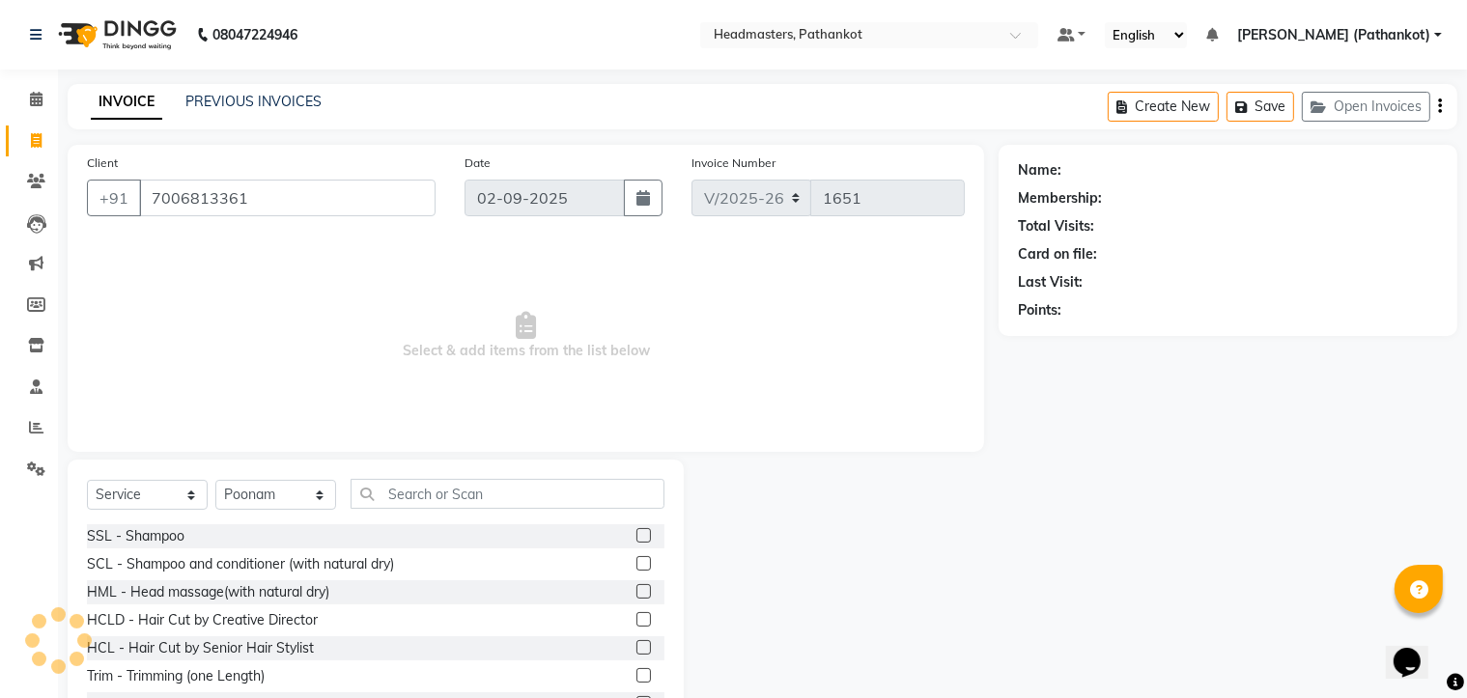
type input "7006813361"
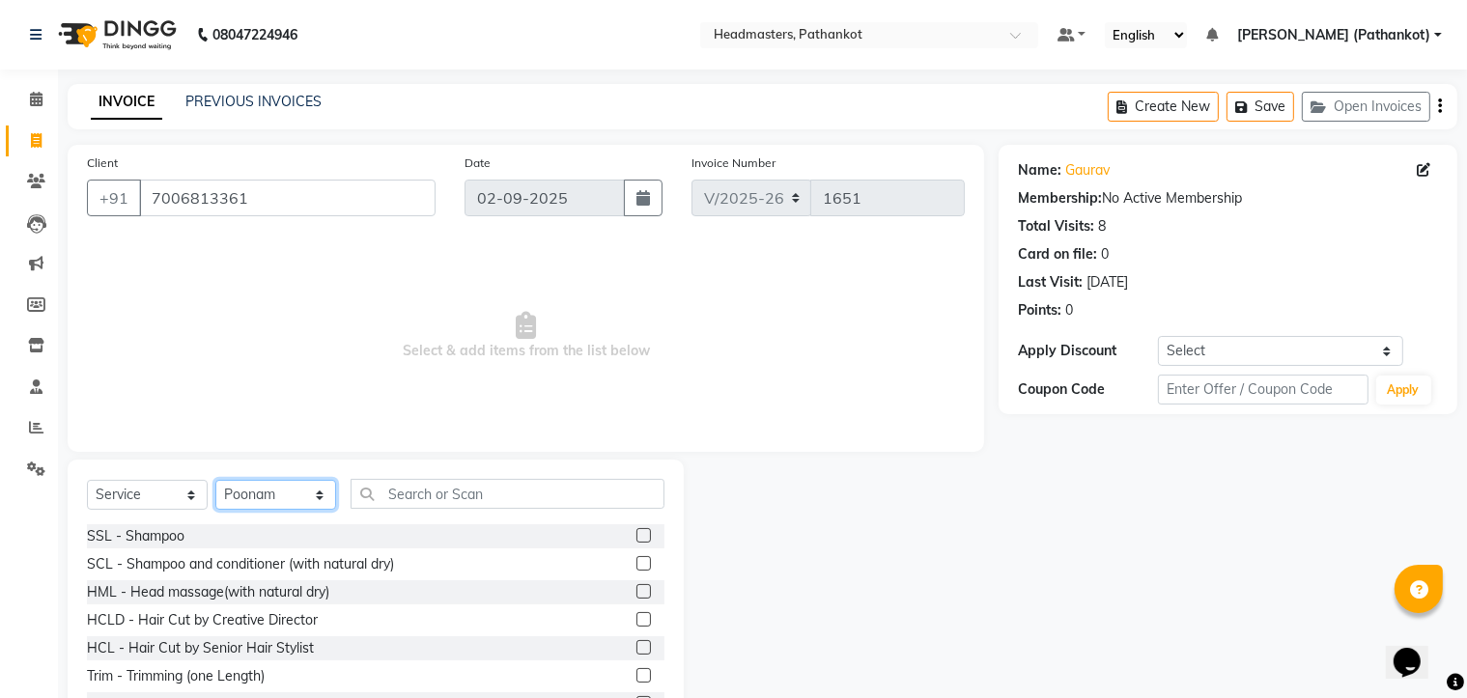
click at [318, 493] on select "Select Stylist Amir HEAD [PERSON_NAME] [PERSON_NAME] [PERSON_NAME] [PERSON_NAME…" at bounding box center [275, 495] width 121 height 30
select select "66908"
click at [215, 481] on select "Select Stylist Amir HEAD [PERSON_NAME] [PERSON_NAME] [PERSON_NAME] [PERSON_NAME…" at bounding box center [275, 495] width 121 height 30
click at [550, 494] on input "text" at bounding box center [507, 494] width 314 height 30
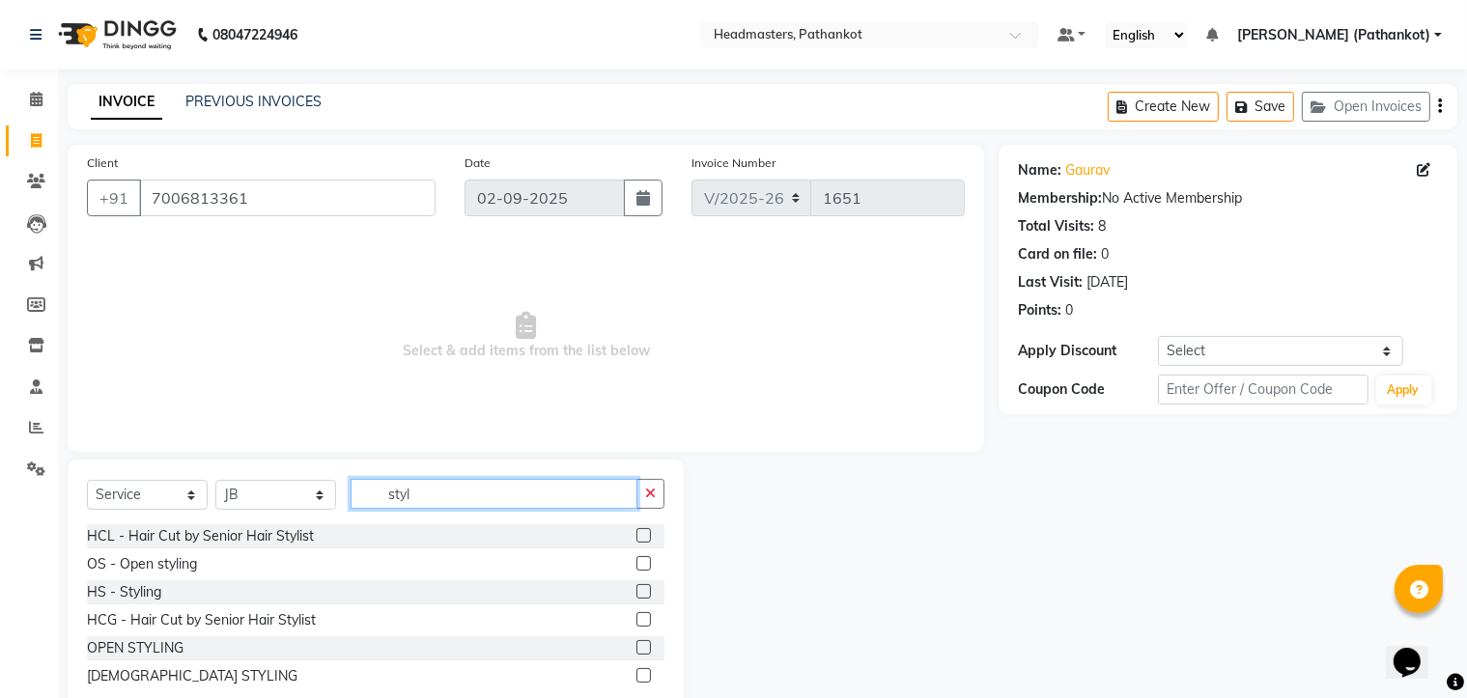
type input "styl"
click at [639, 674] on label at bounding box center [643, 675] width 14 height 14
click at [639, 674] on input "checkbox" at bounding box center [642, 676] width 13 height 13
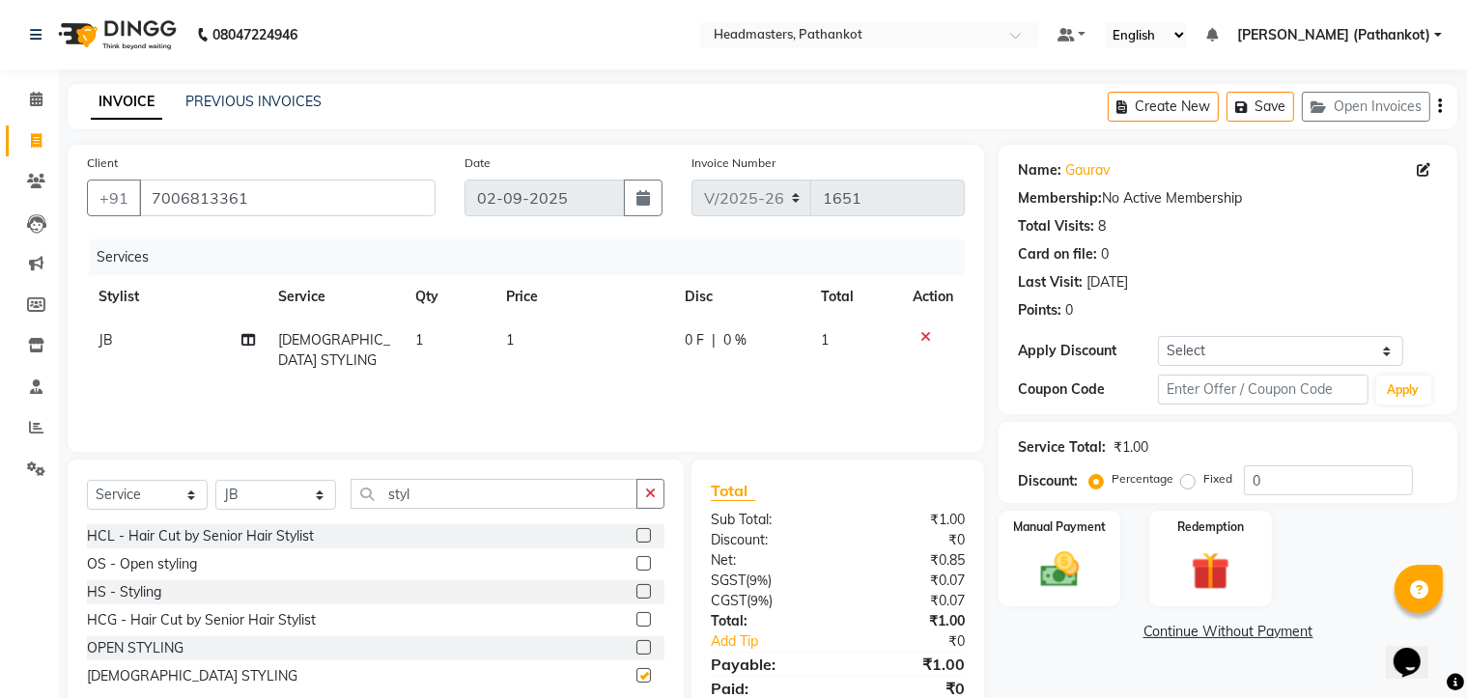
checkbox input "false"
click at [541, 346] on td "1" at bounding box center [583, 351] width 179 height 64
select select "66908"
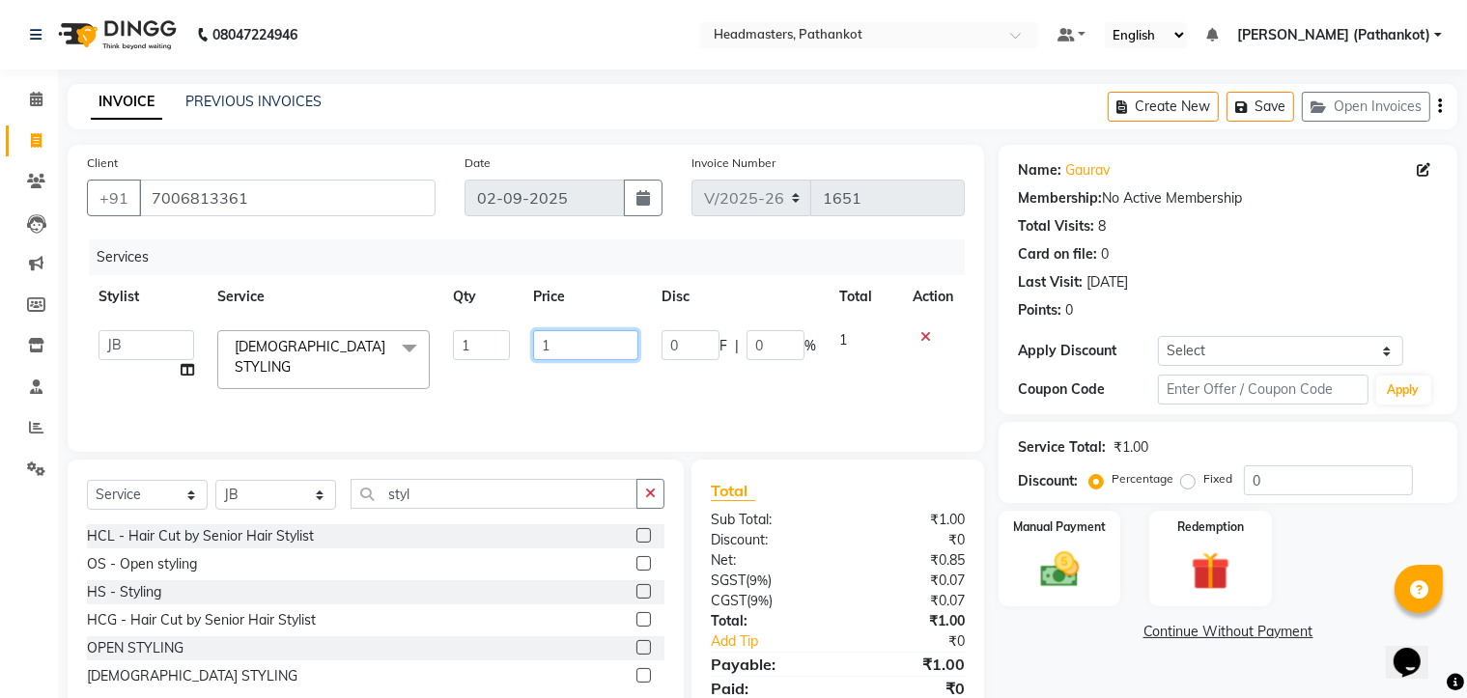
click at [591, 339] on input "1" at bounding box center [586, 345] width 106 height 30
type input "200"
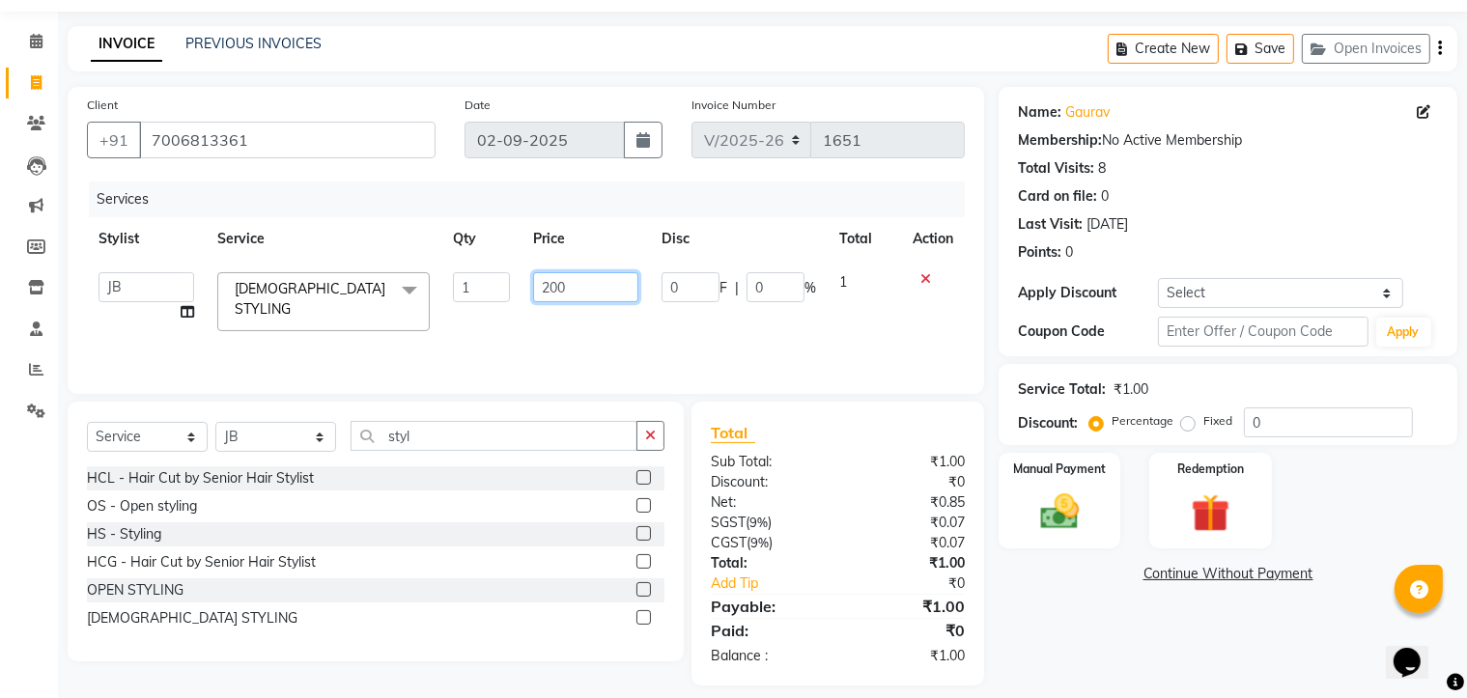
scroll to position [74, 0]
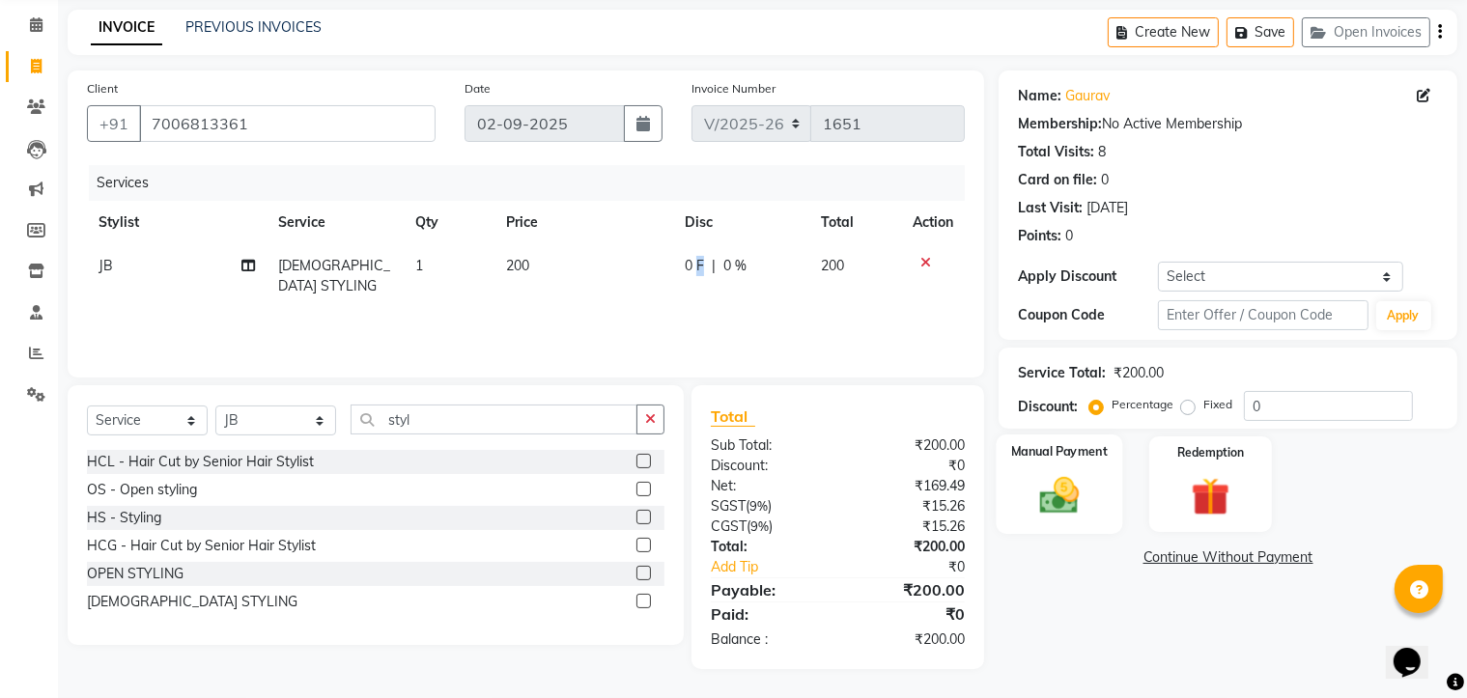
click at [1035, 483] on img at bounding box center [1059, 496] width 65 height 46
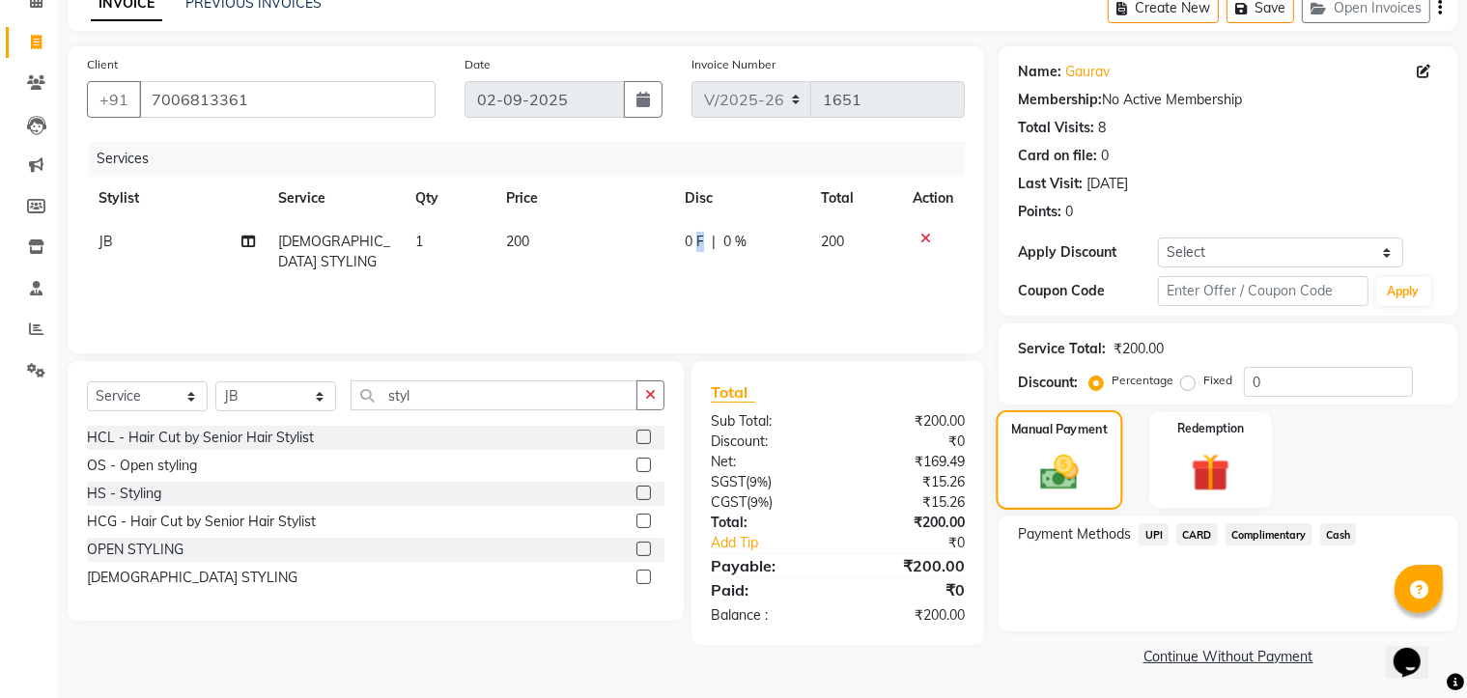
scroll to position [100, 0]
click at [1163, 536] on span "UPI" at bounding box center [1153, 532] width 30 height 22
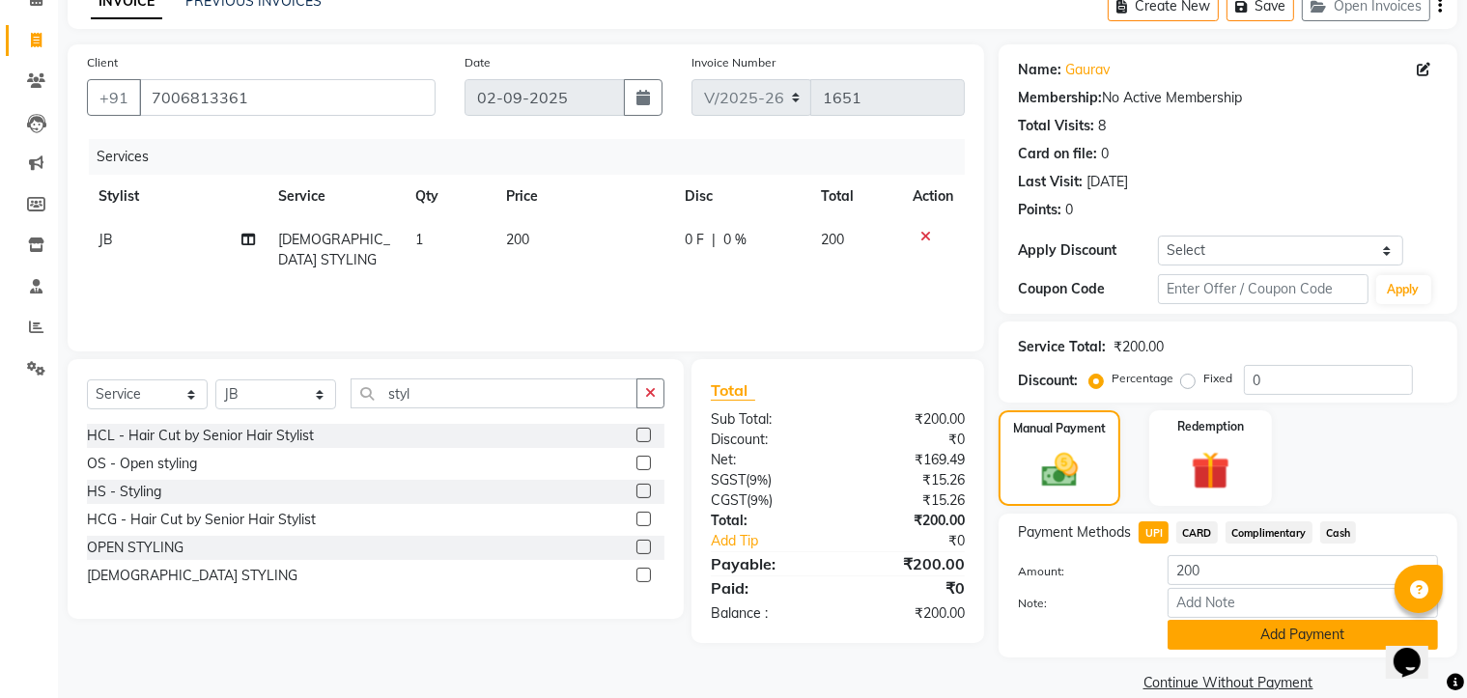
click at [1215, 637] on button "Add Payment" at bounding box center [1302, 635] width 270 height 30
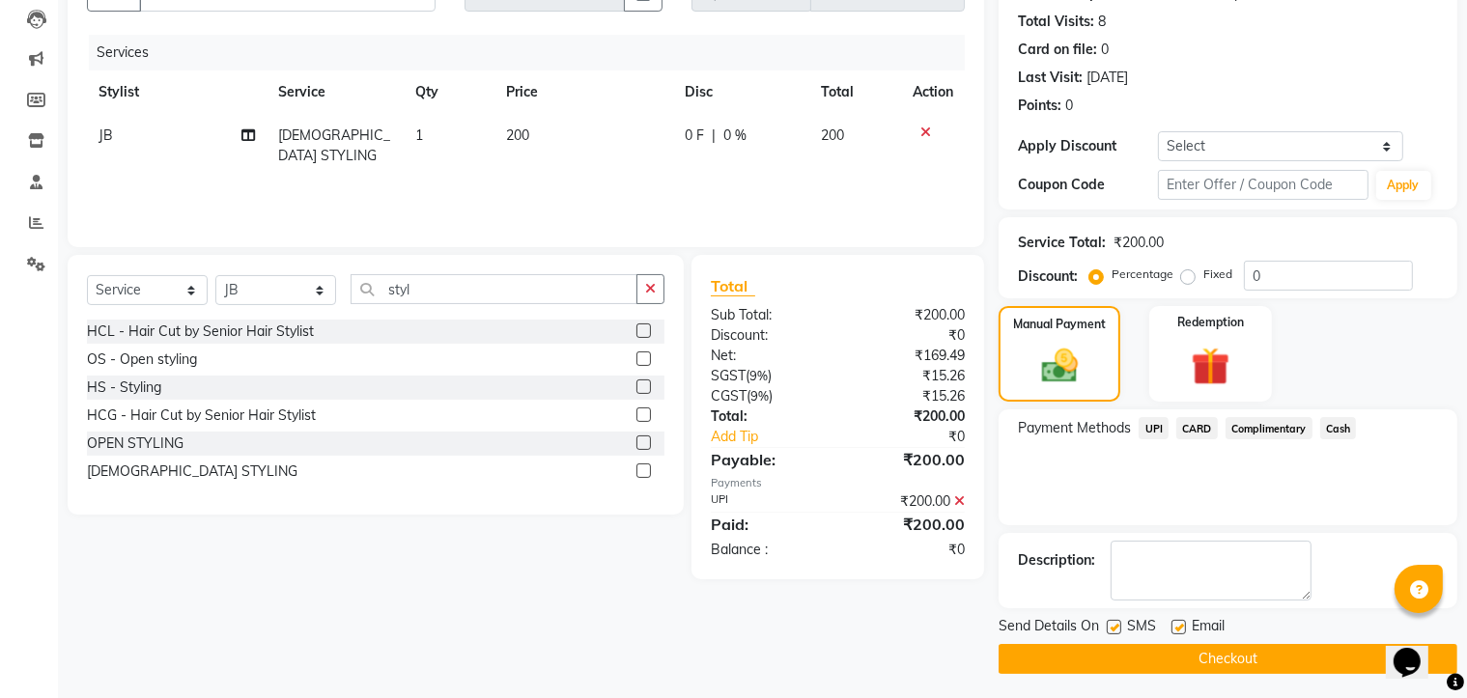
scroll to position [209, 0]
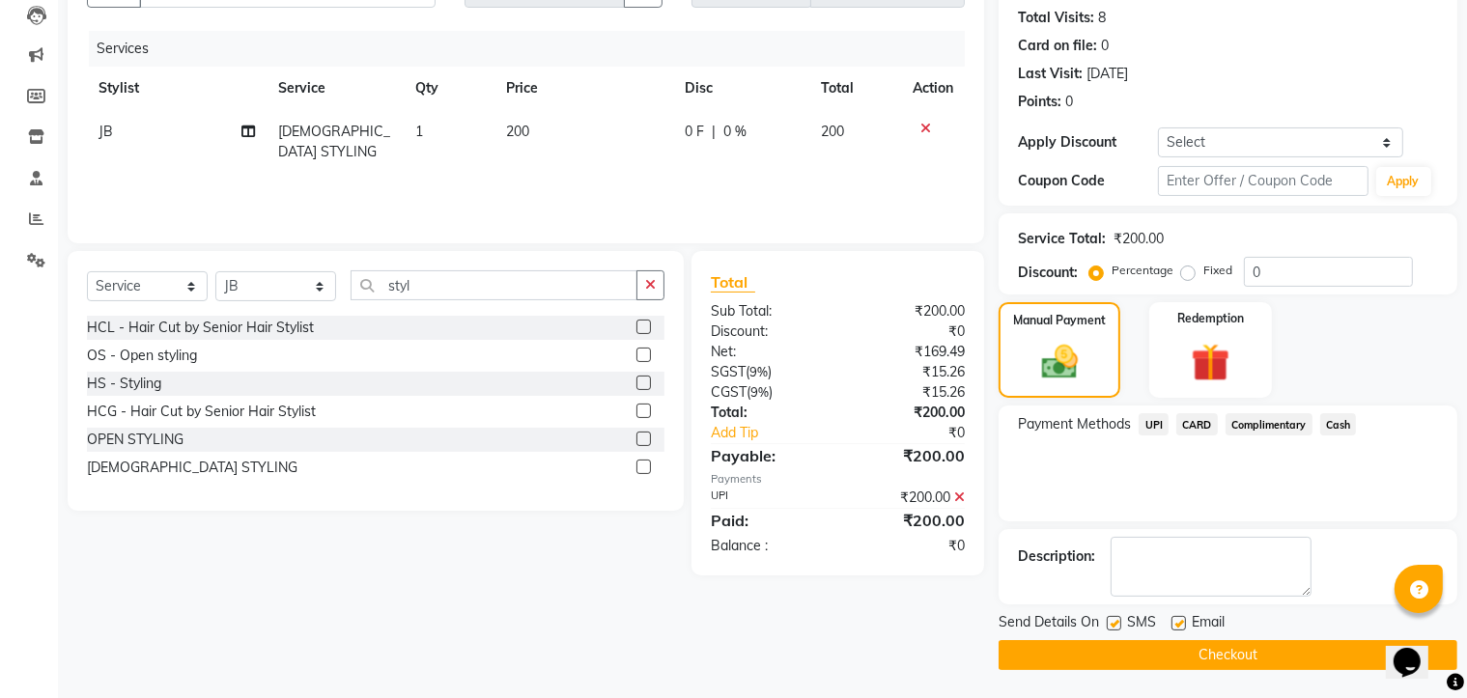
click at [1148, 654] on button "Checkout" at bounding box center [1227, 655] width 459 height 30
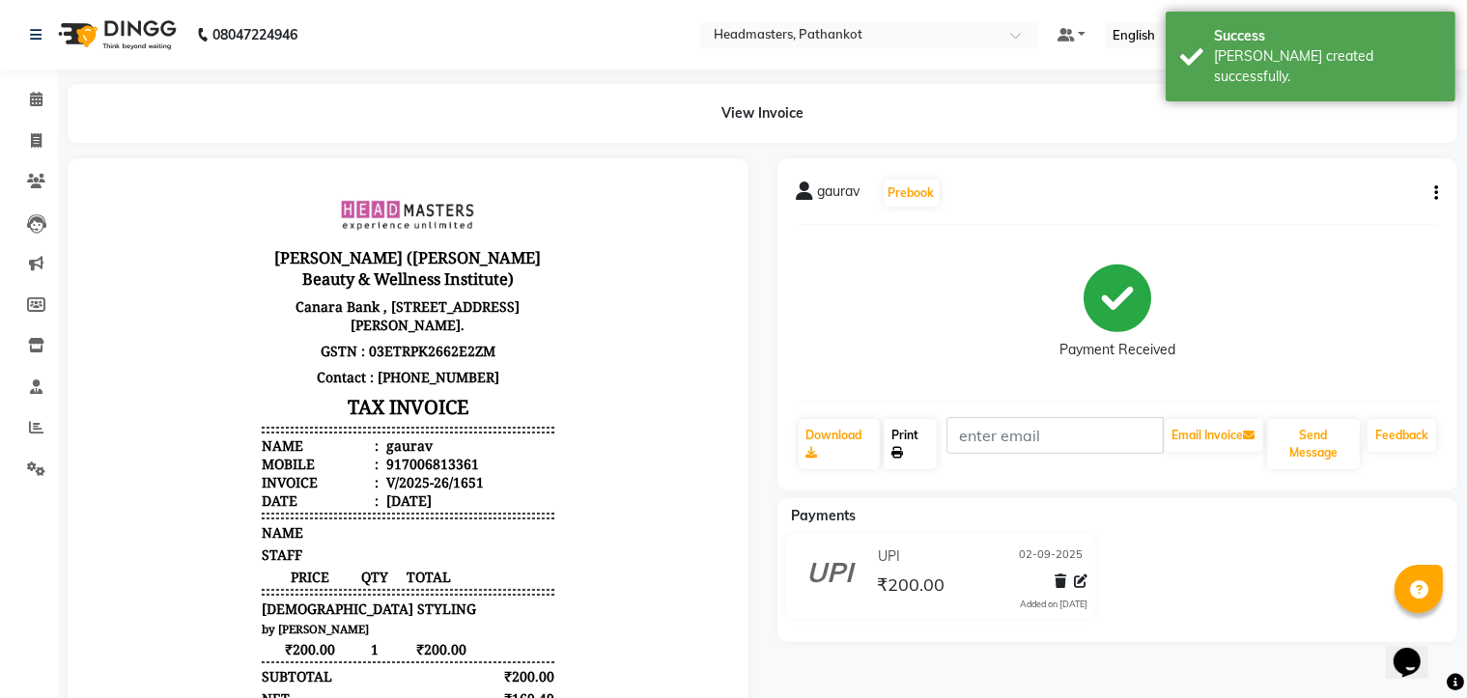
click at [911, 460] on link "Print" at bounding box center [909, 444] width 53 height 50
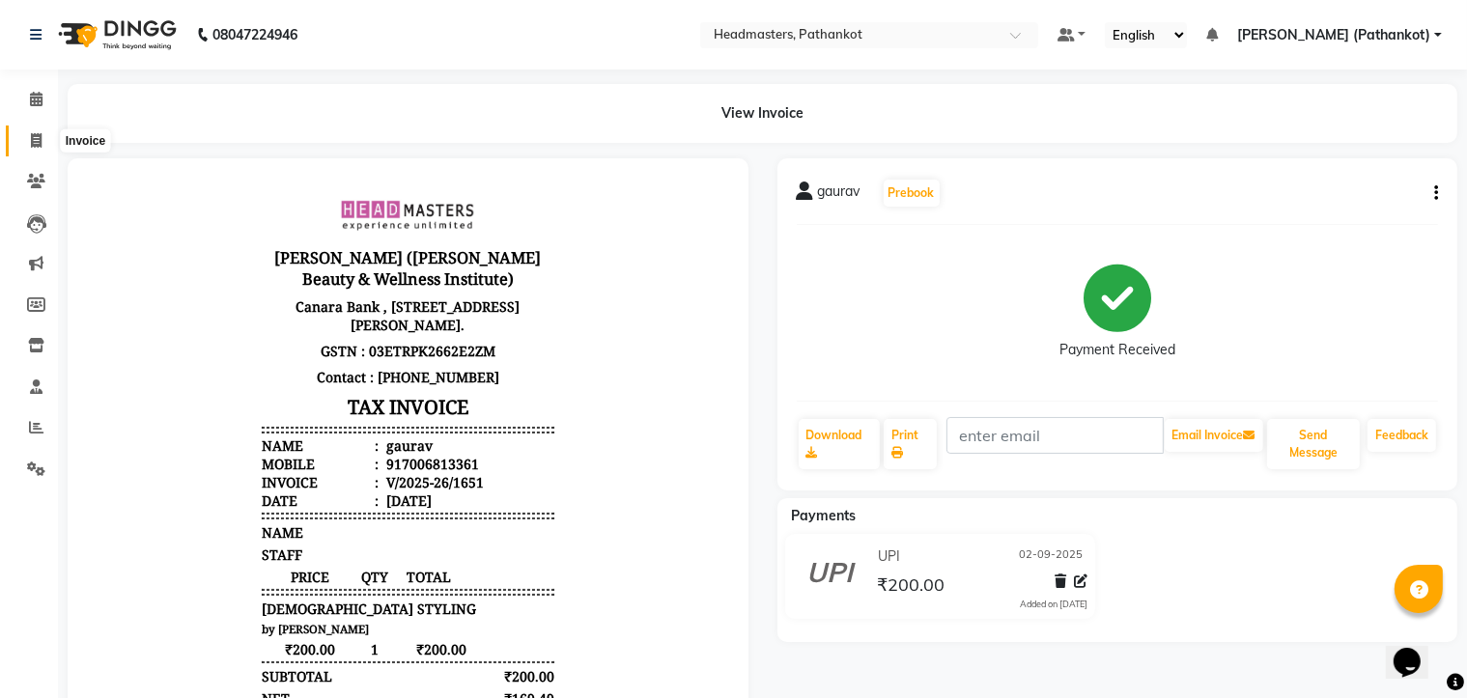
click at [35, 133] on icon at bounding box center [36, 140] width 11 height 14
select select "service"
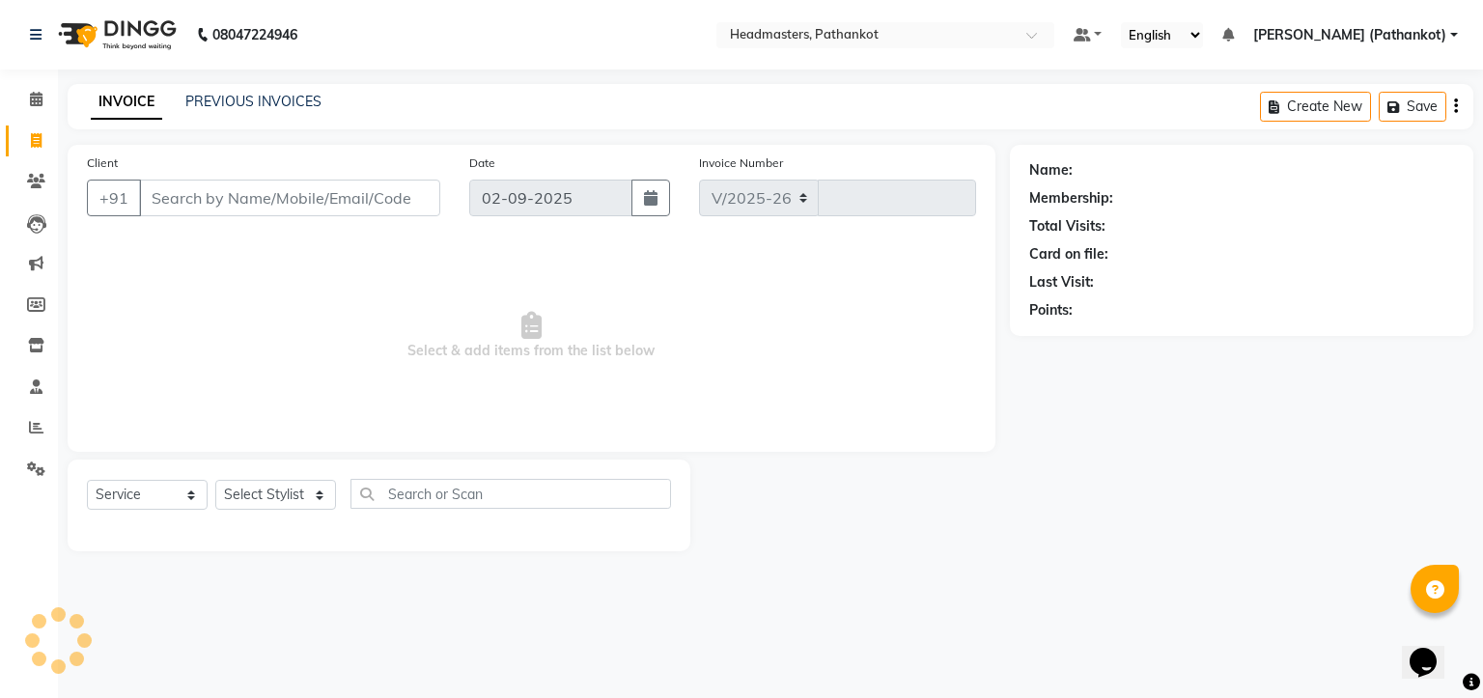
select select "7530"
type input "1652"
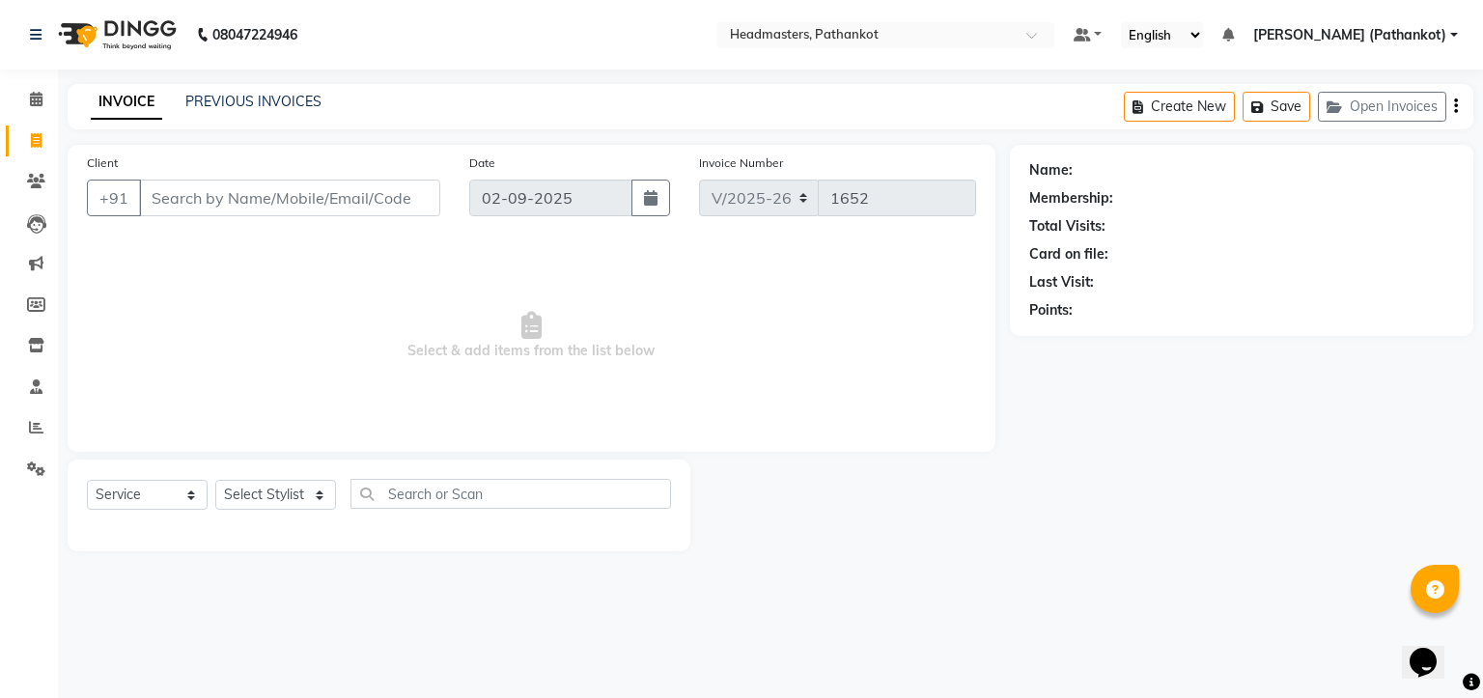
select select "66904"
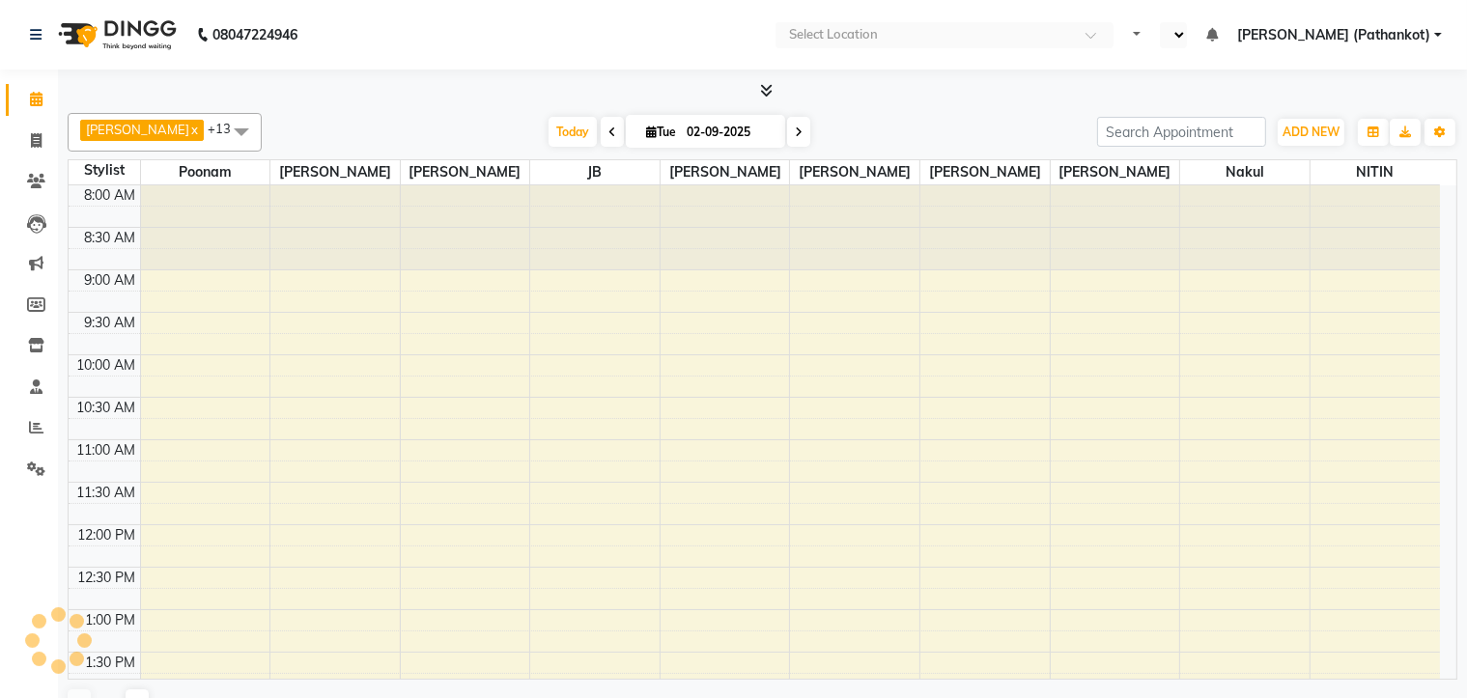
select select "en"
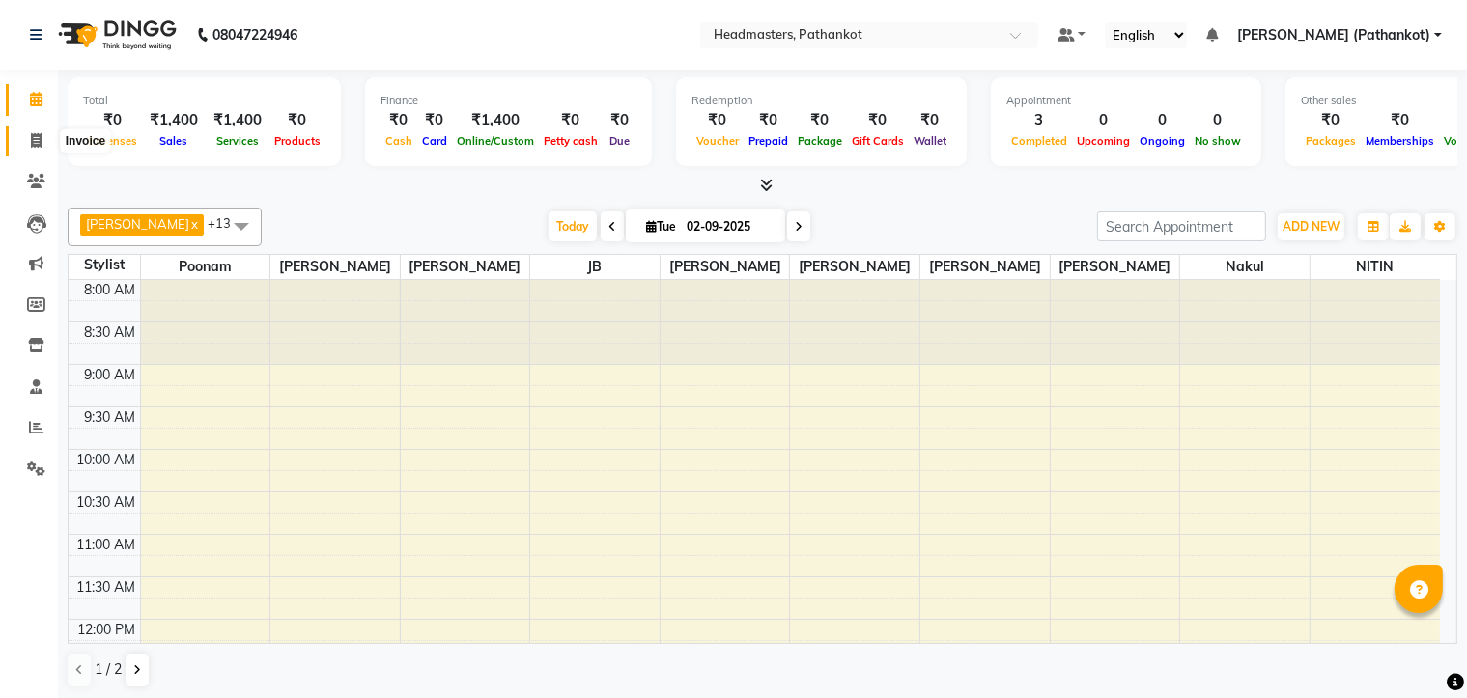
click at [32, 141] on icon at bounding box center [36, 140] width 11 height 14
select select "service"
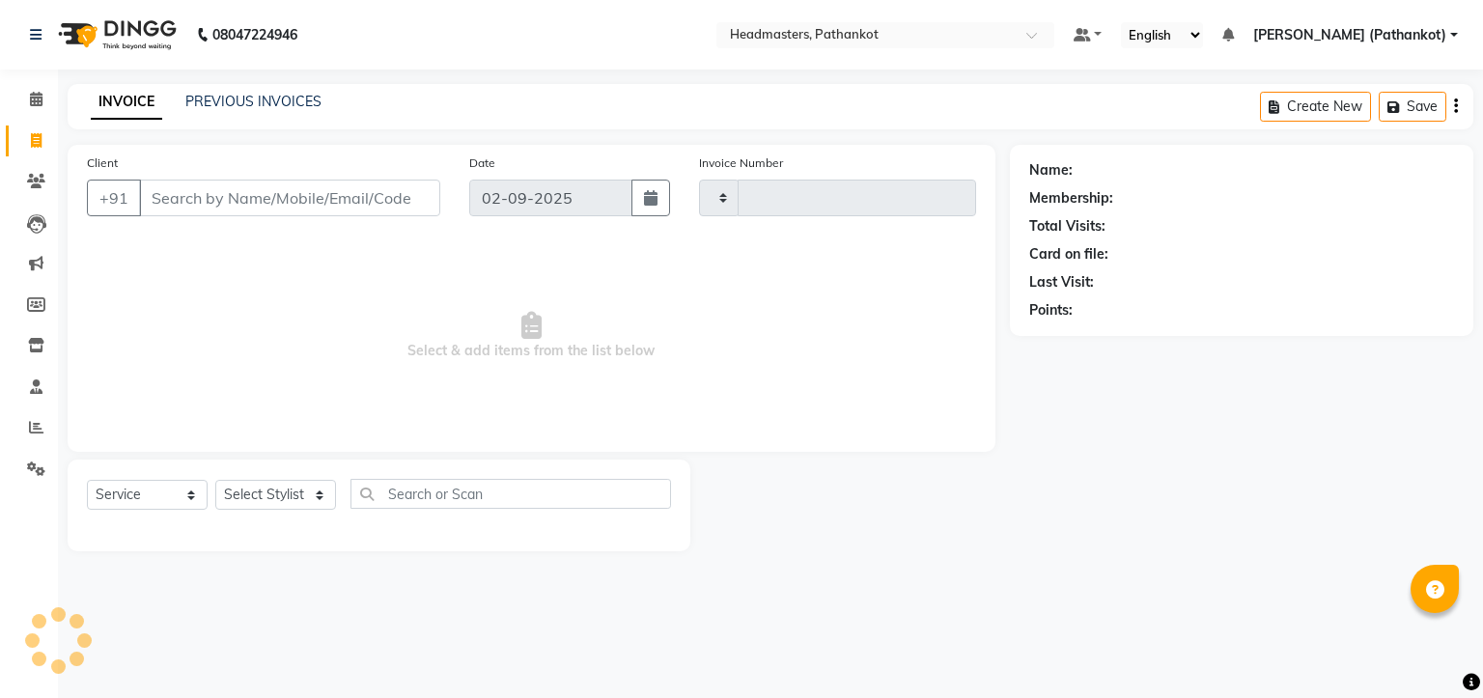
type input "1652"
select select "7530"
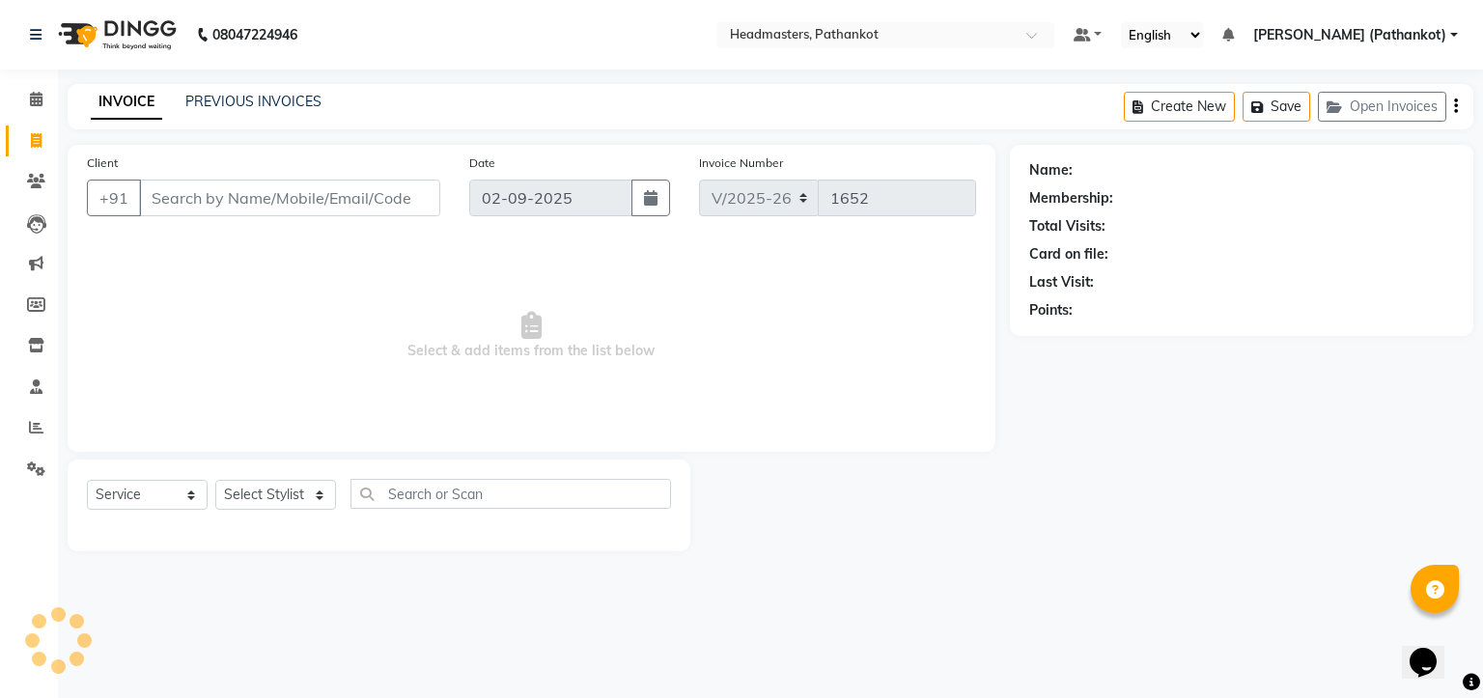
select select "66904"
